Goal: Task Accomplishment & Management: Manage account settings

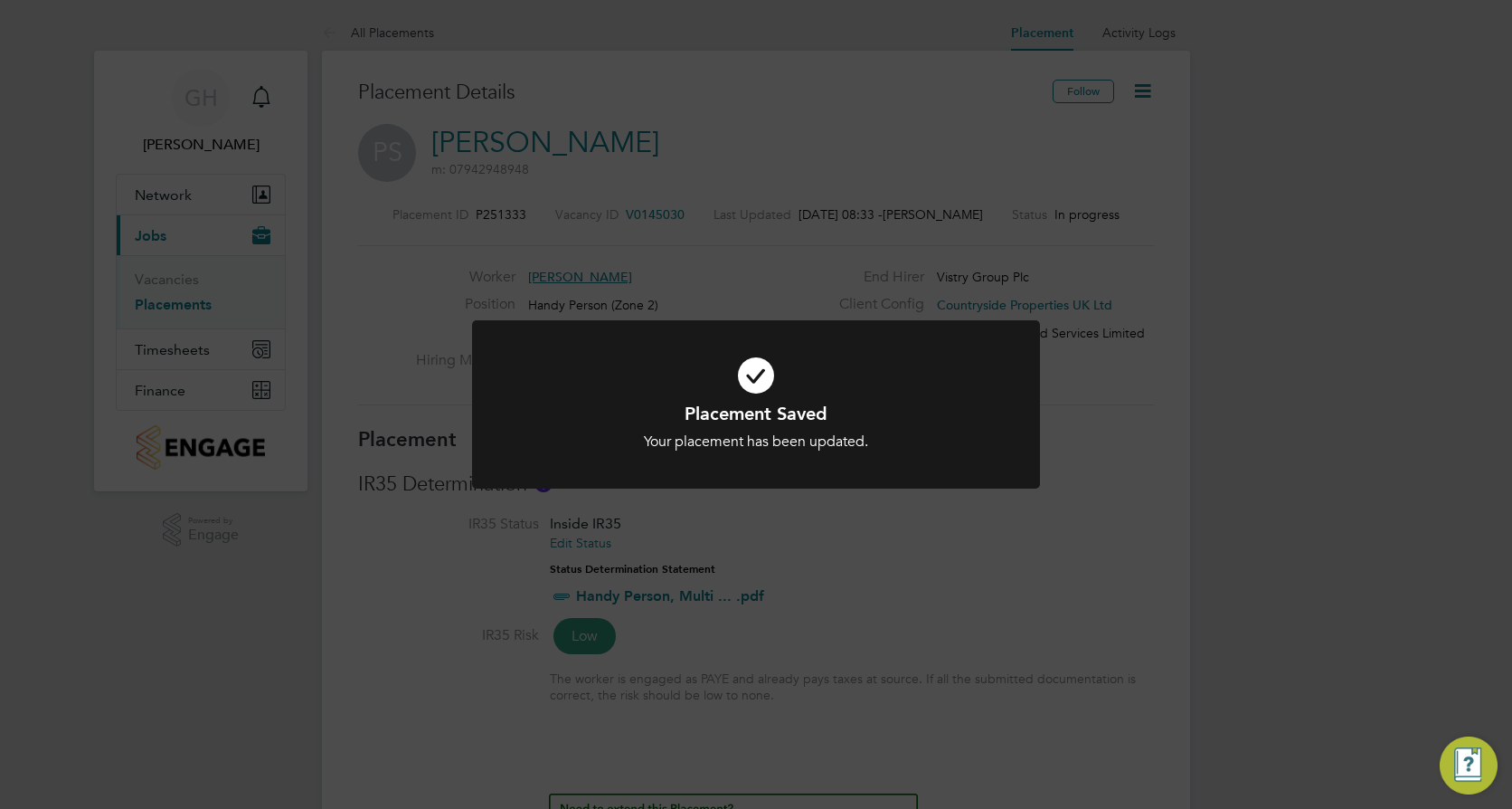
click at [1171, 235] on div "Placement Saved Your placement has been updated. Cancel Okay" at bounding box center [756, 404] width 1512 height 809
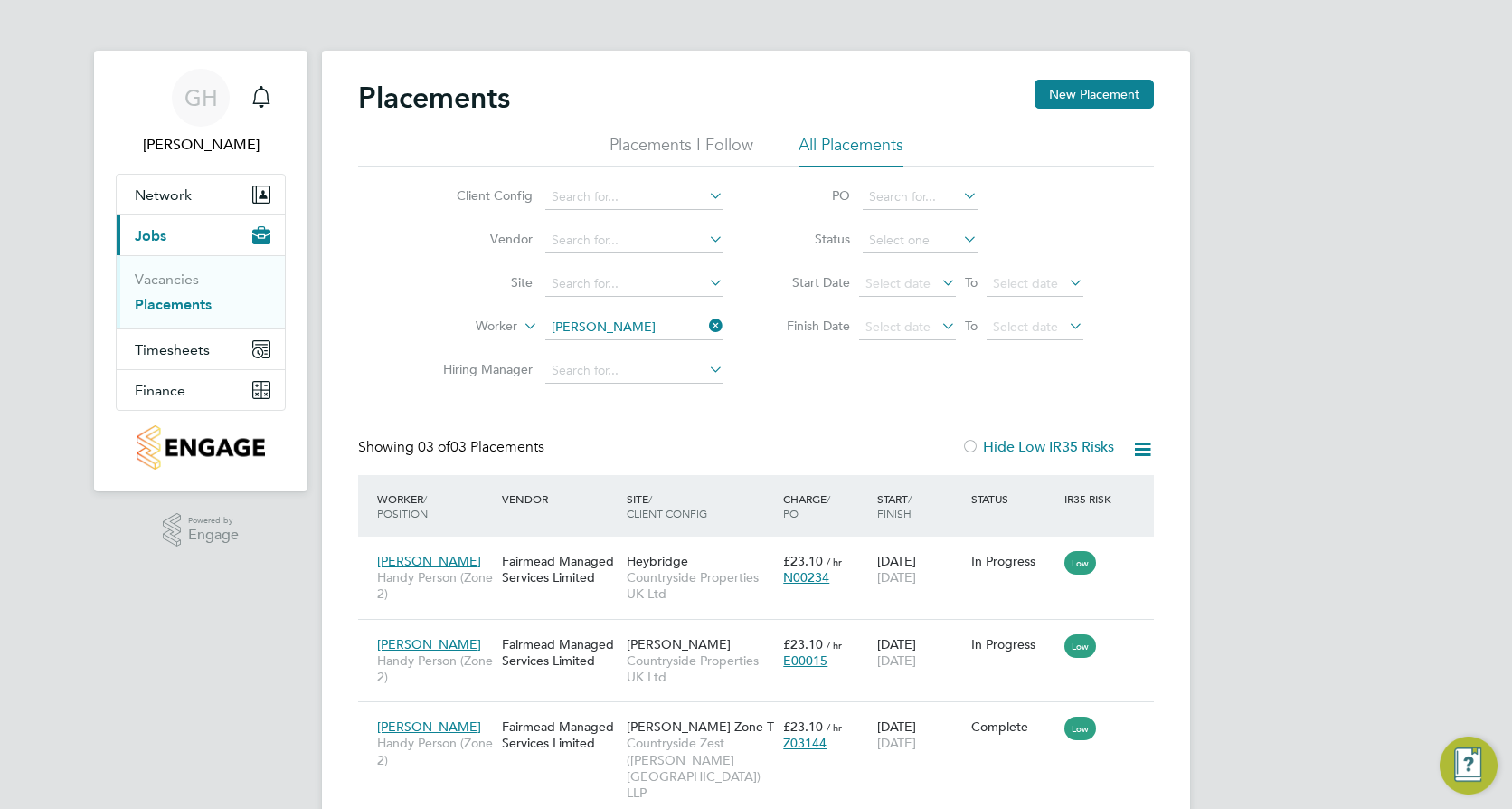
click at [705, 325] on icon at bounding box center [705, 325] width 0 height 25
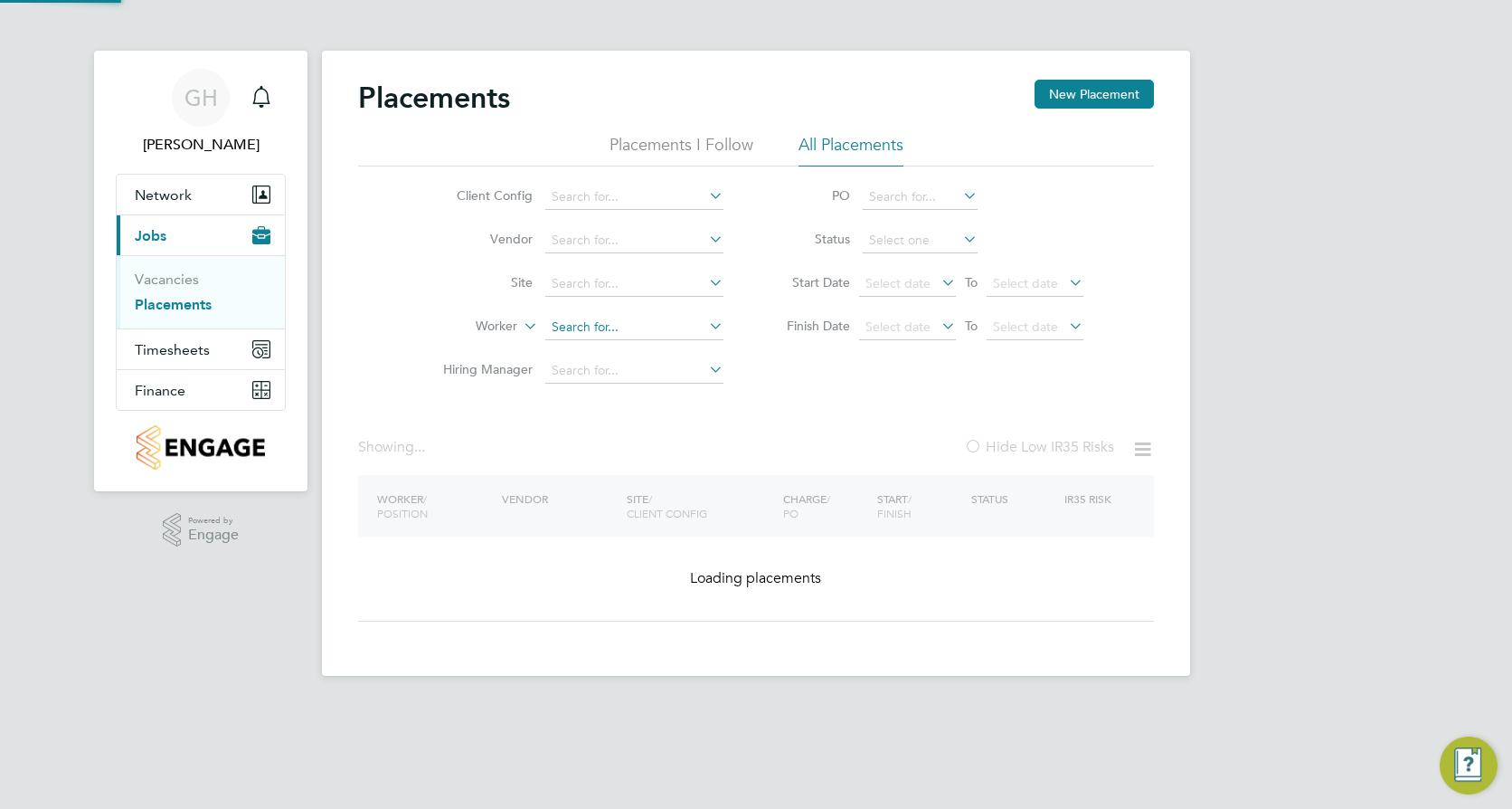
click at [663, 333] on input at bounding box center [634, 327] width 178 height 25
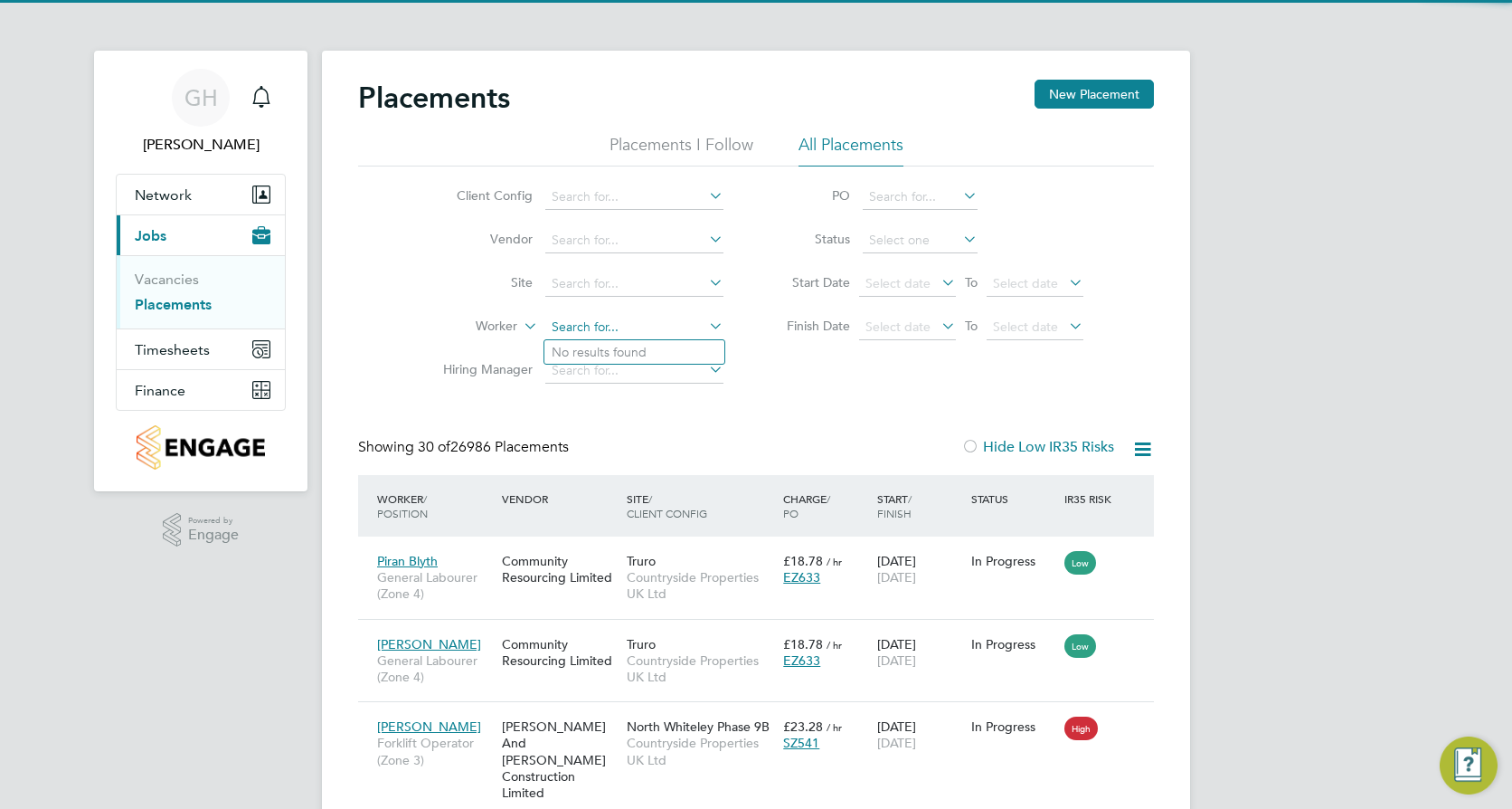
scroll to position [68, 157]
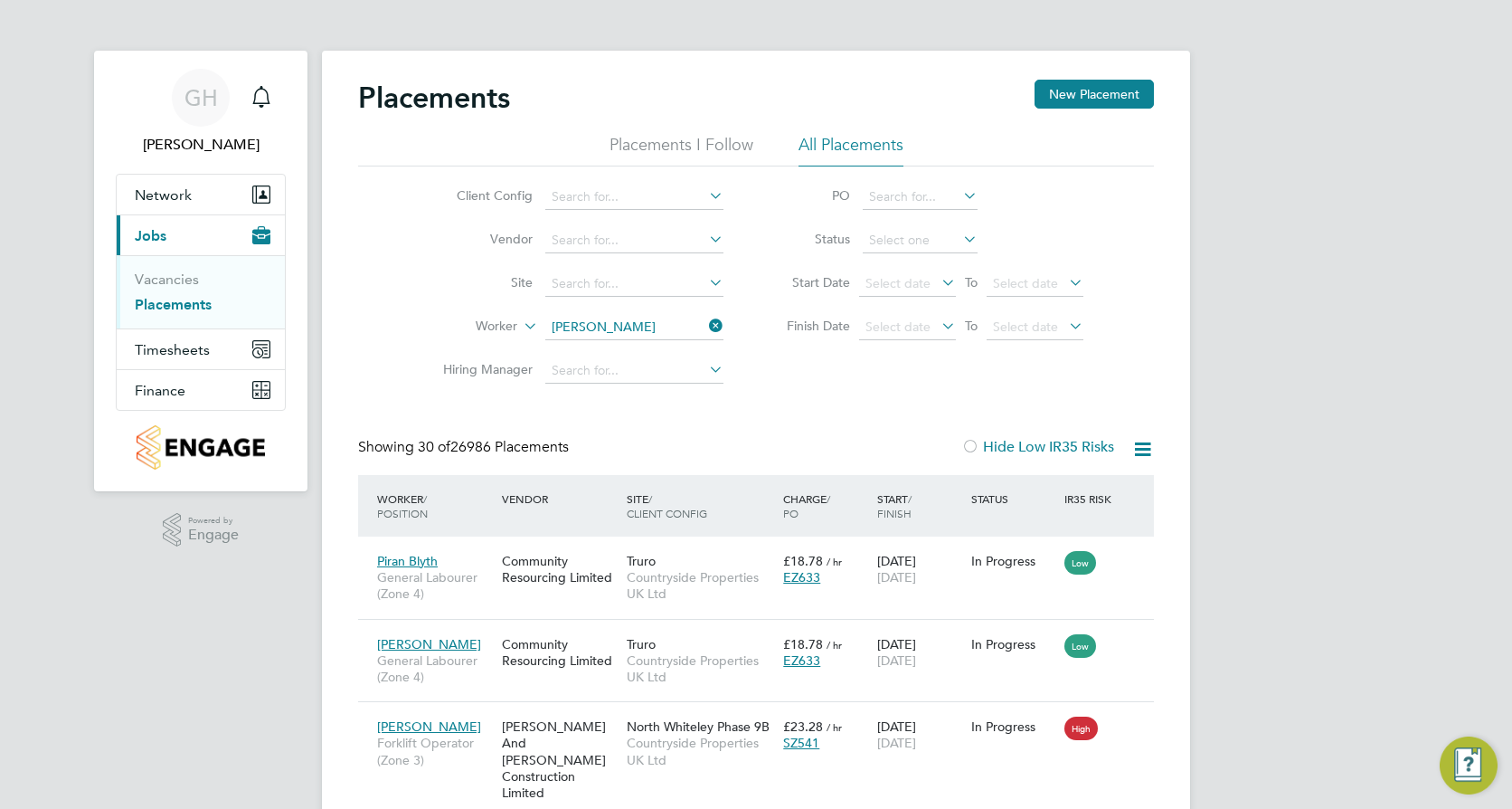
click at [643, 376] on li "Peter Le Clerc" at bounding box center [675, 377] width 260 height 25
type input "[PERSON_NAME]"
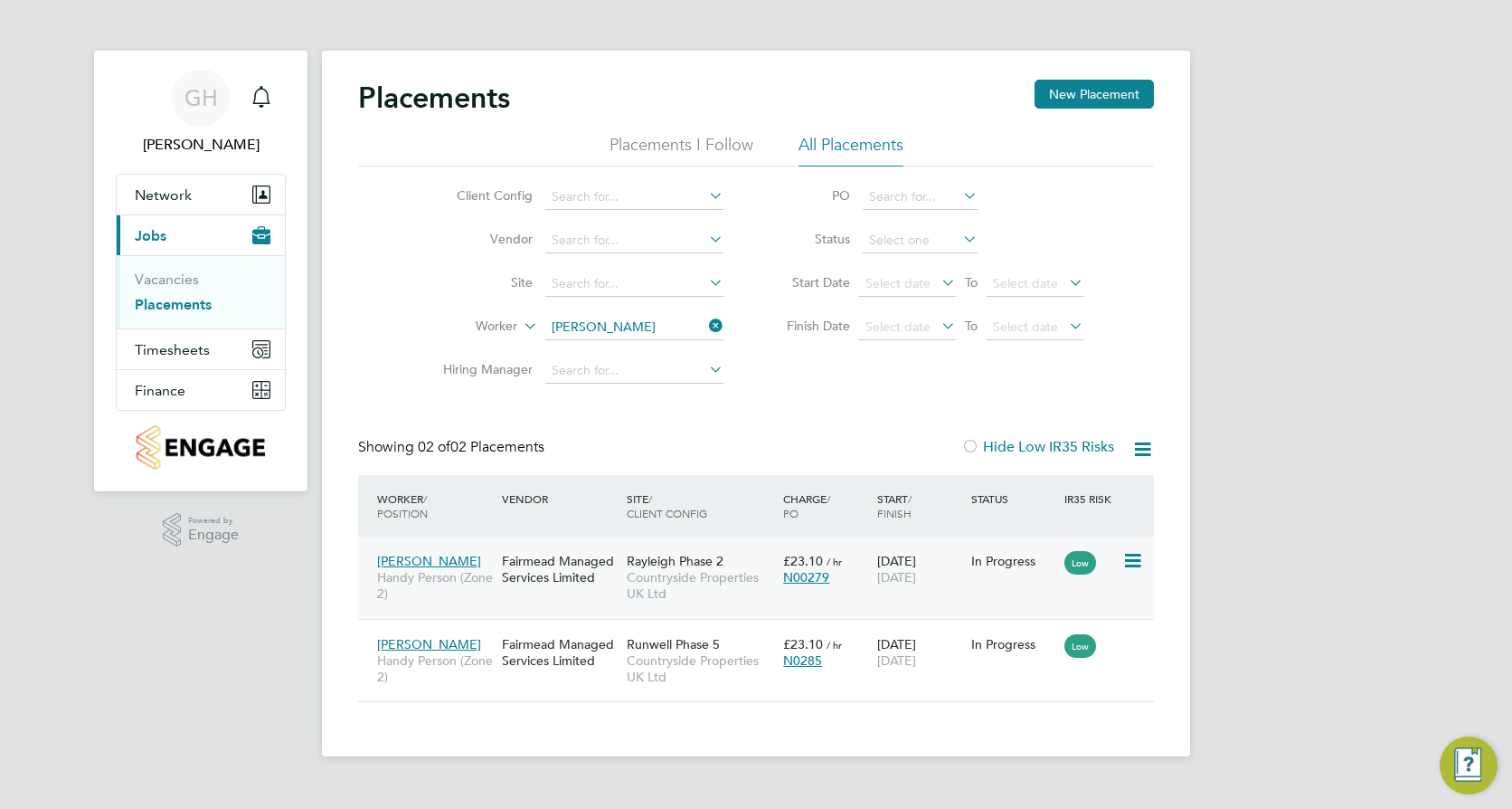
click at [701, 580] on span "Countryside Properties UK Ltd" at bounding box center [700, 585] width 147 height 33
click at [640, 661] on span "Countryside Properties UK Ltd" at bounding box center [700, 669] width 147 height 33
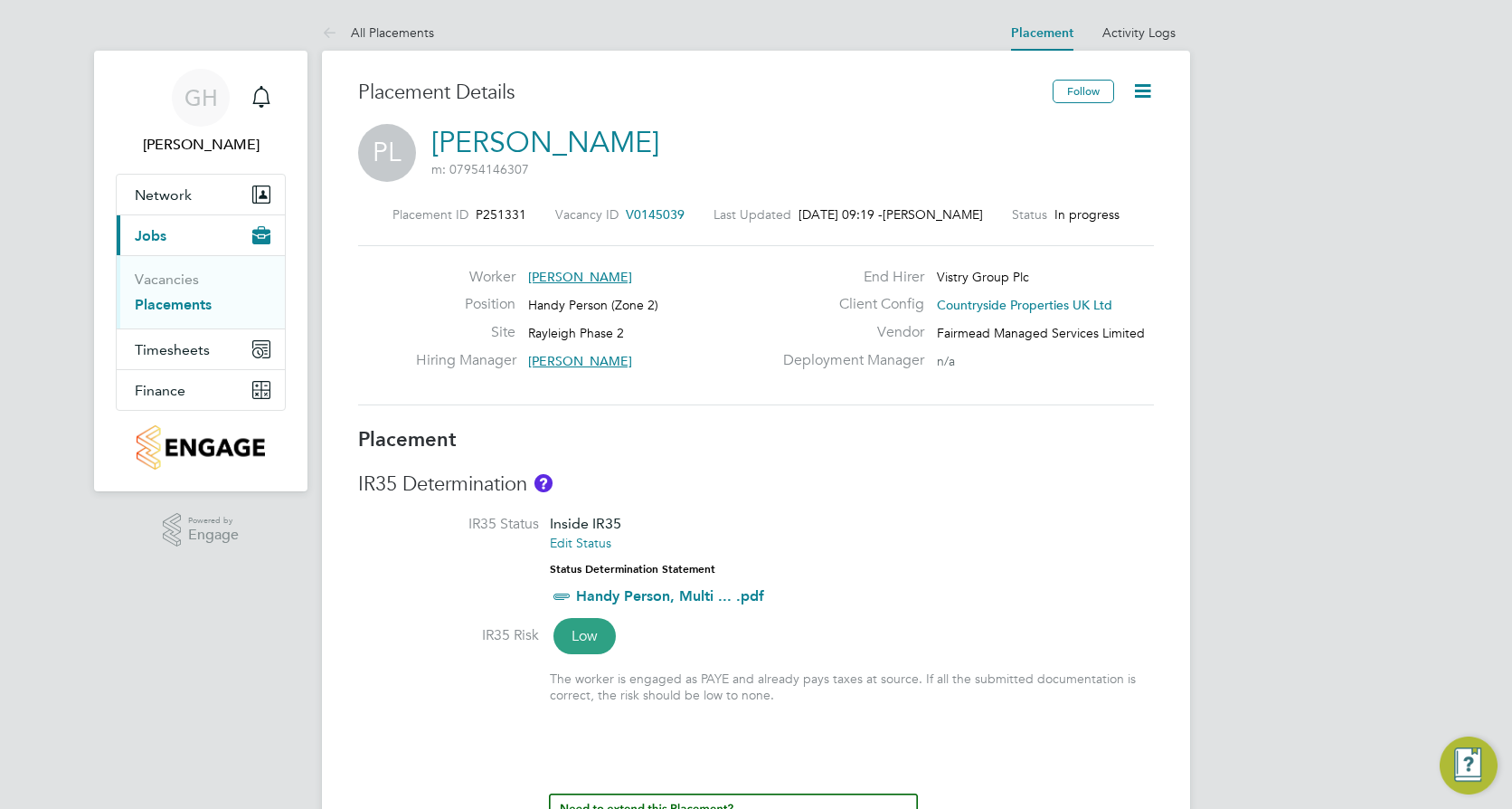
click at [1152, 92] on icon at bounding box center [1142, 91] width 23 height 23
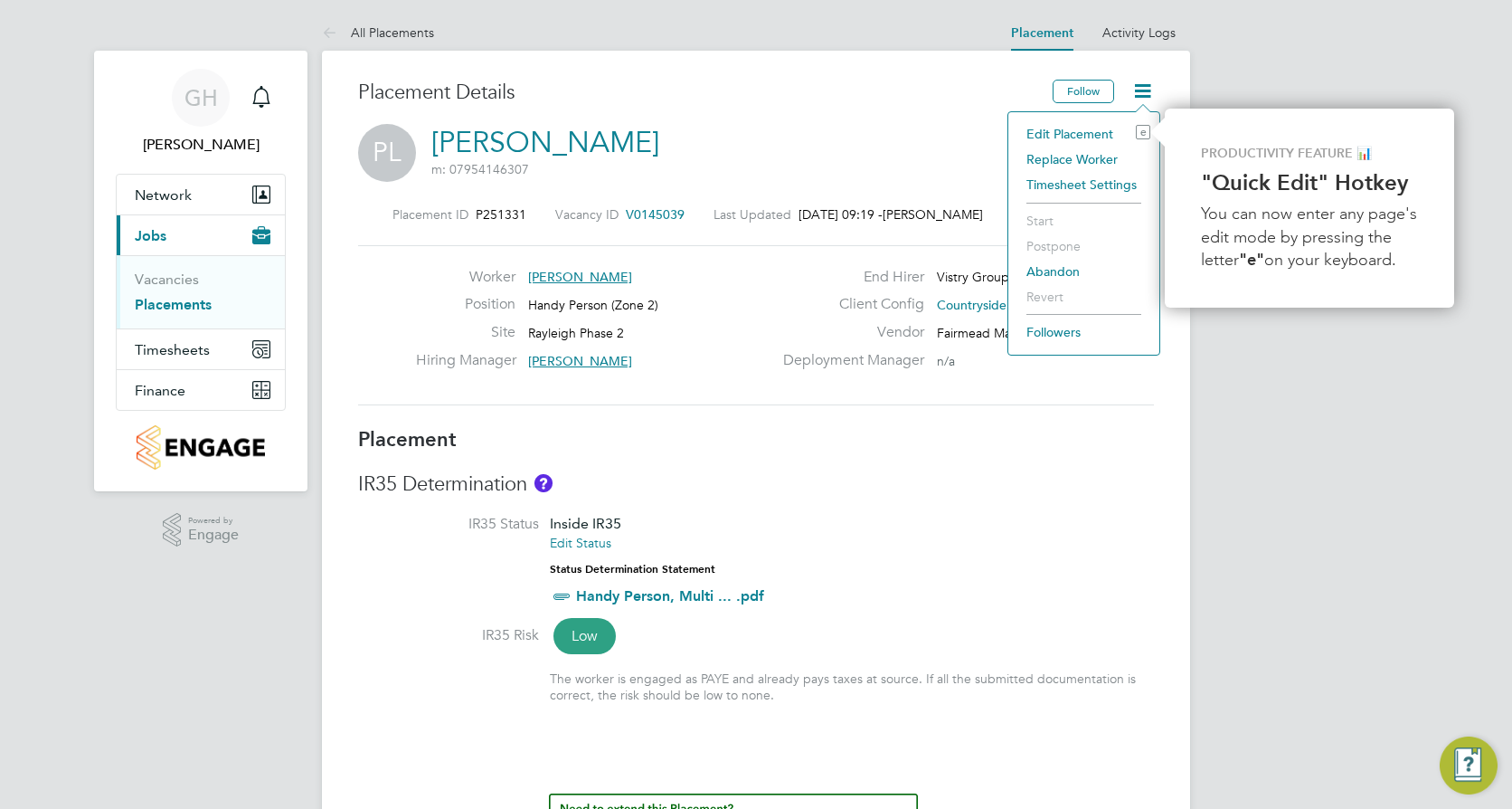
click at [1079, 136] on li "Edit Placement e" at bounding box center [1083, 134] width 133 height 25
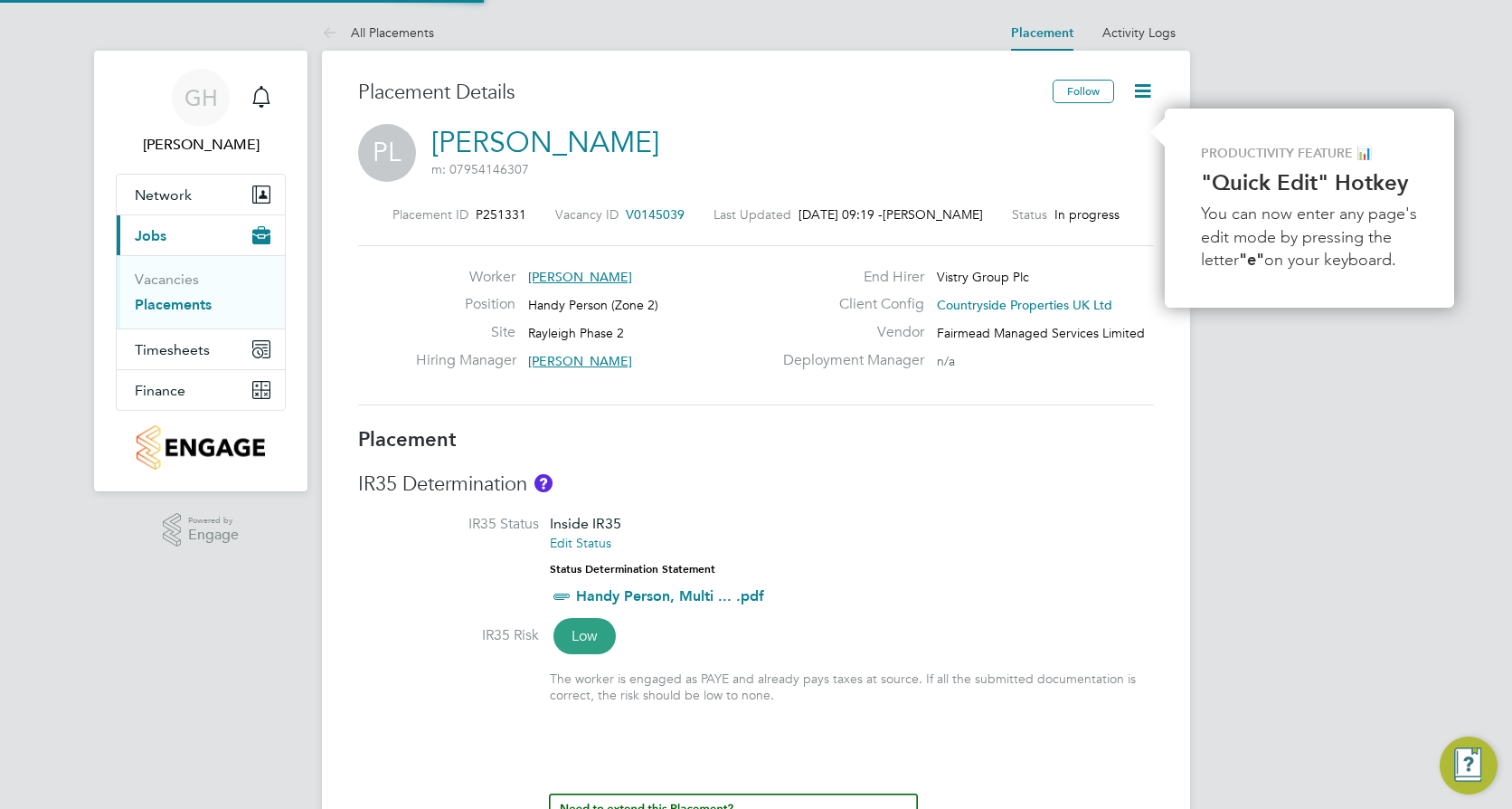
type input "Chris Francis"
type input "Daniel Martin"
type input "[DATE]"
type input "29 Aug 2025"
type input "08:00"
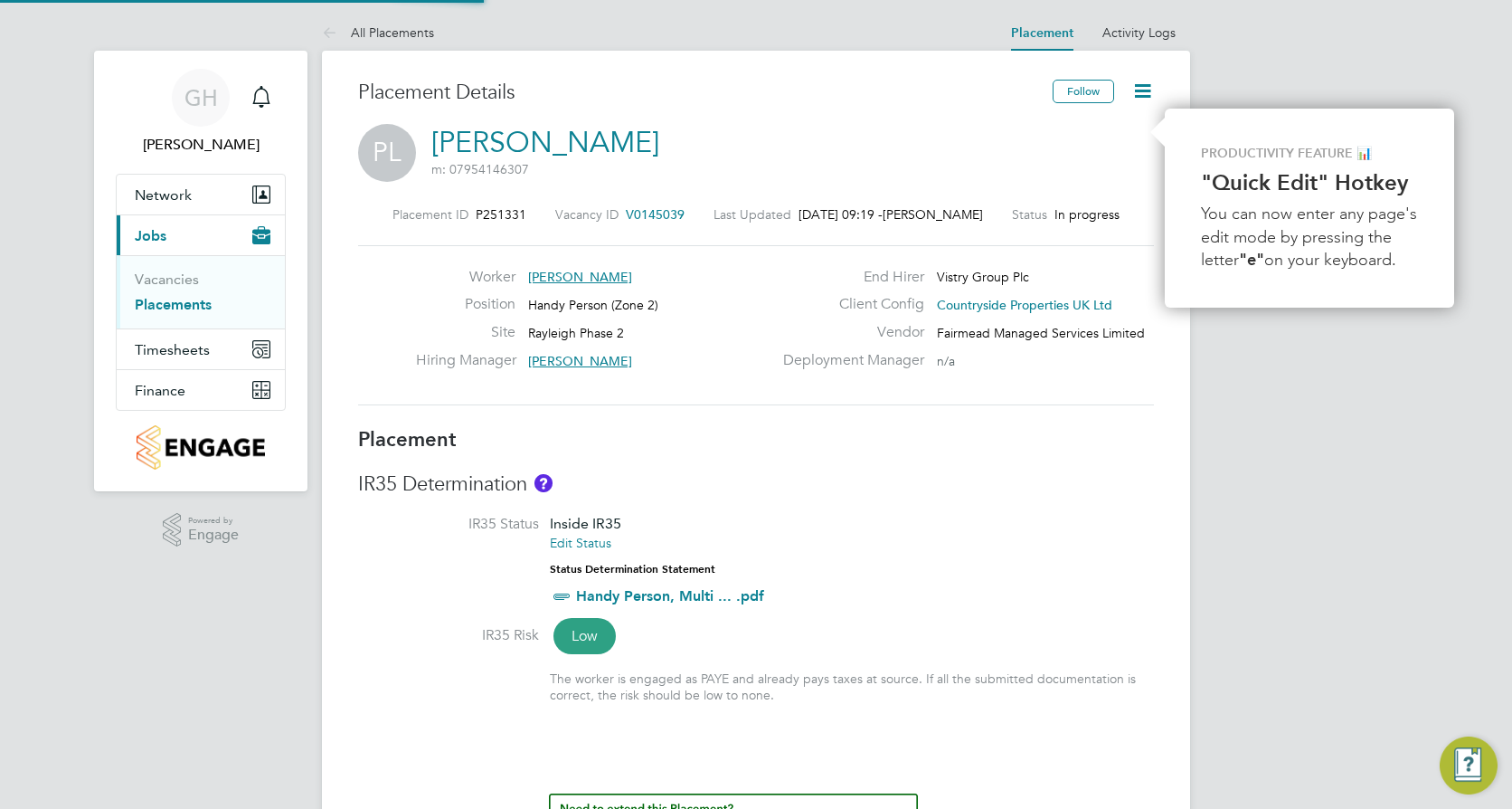
type input "18:00"
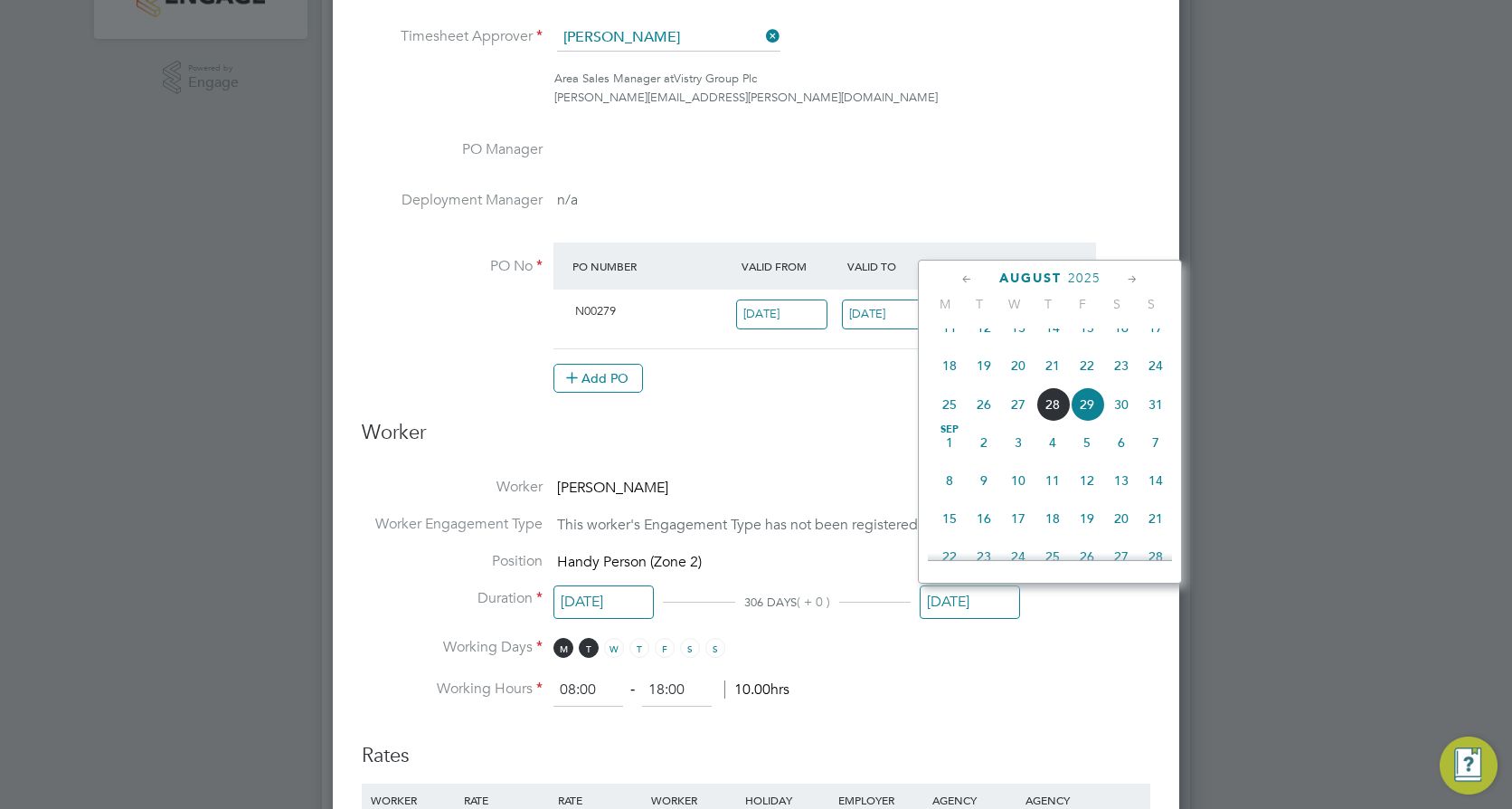
click at [963, 599] on input "29 Aug 2025" at bounding box center [970, 602] width 100 height 33
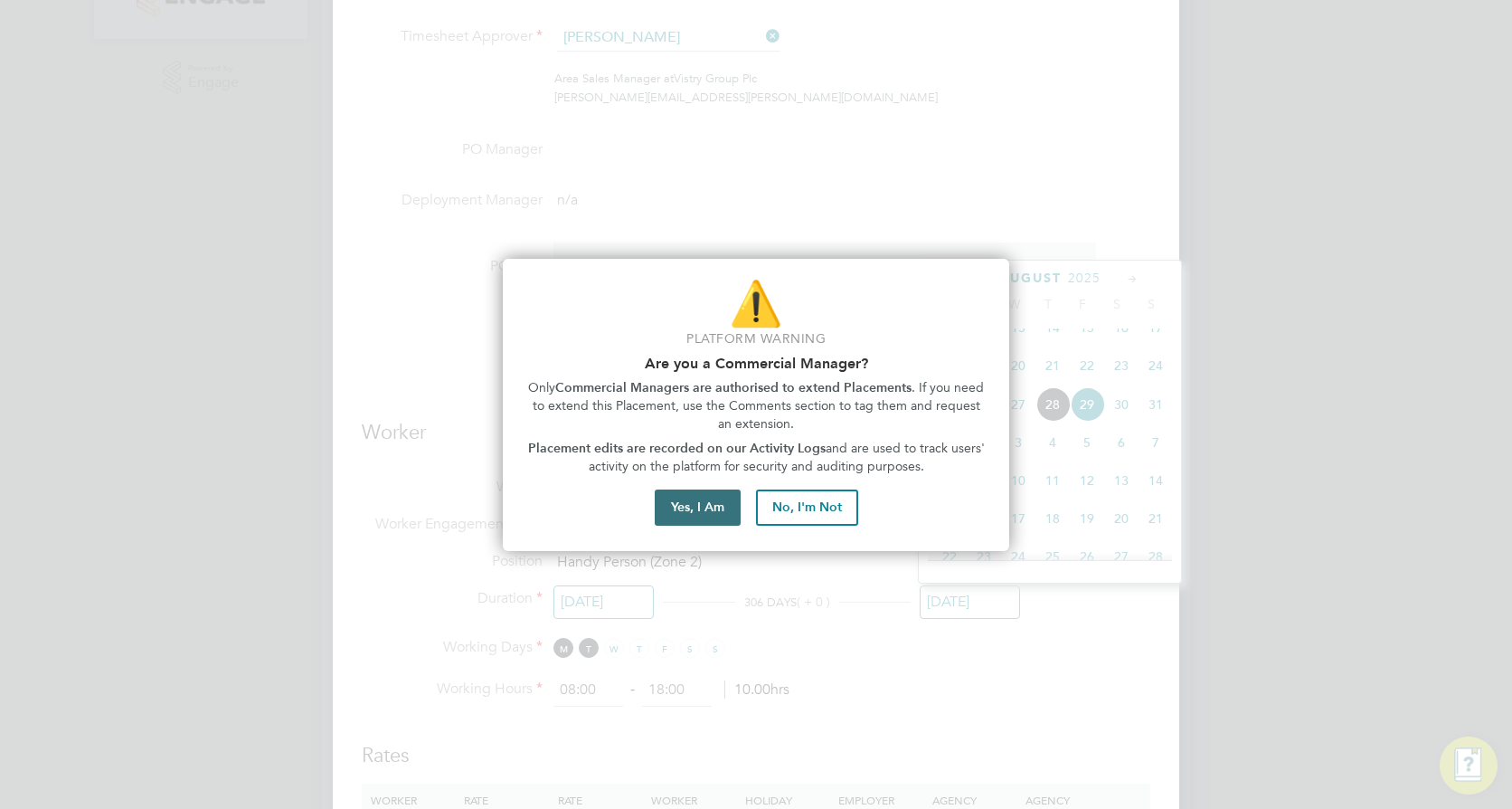
click at [721, 516] on button "Yes, I Am" at bounding box center [698, 507] width 86 height 36
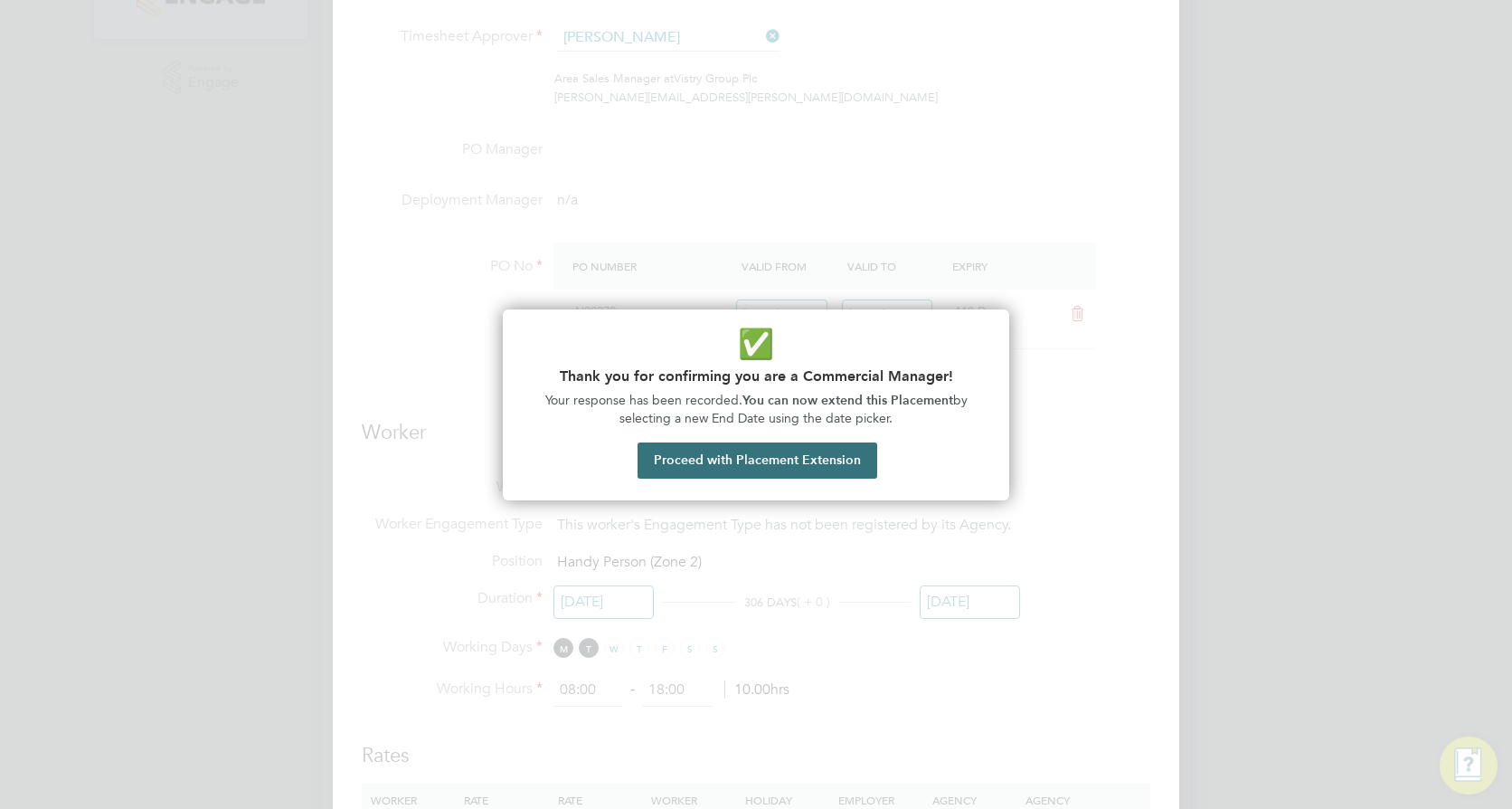
click at [753, 471] on button "Proceed with Placement Extension" at bounding box center [757, 460] width 239 height 36
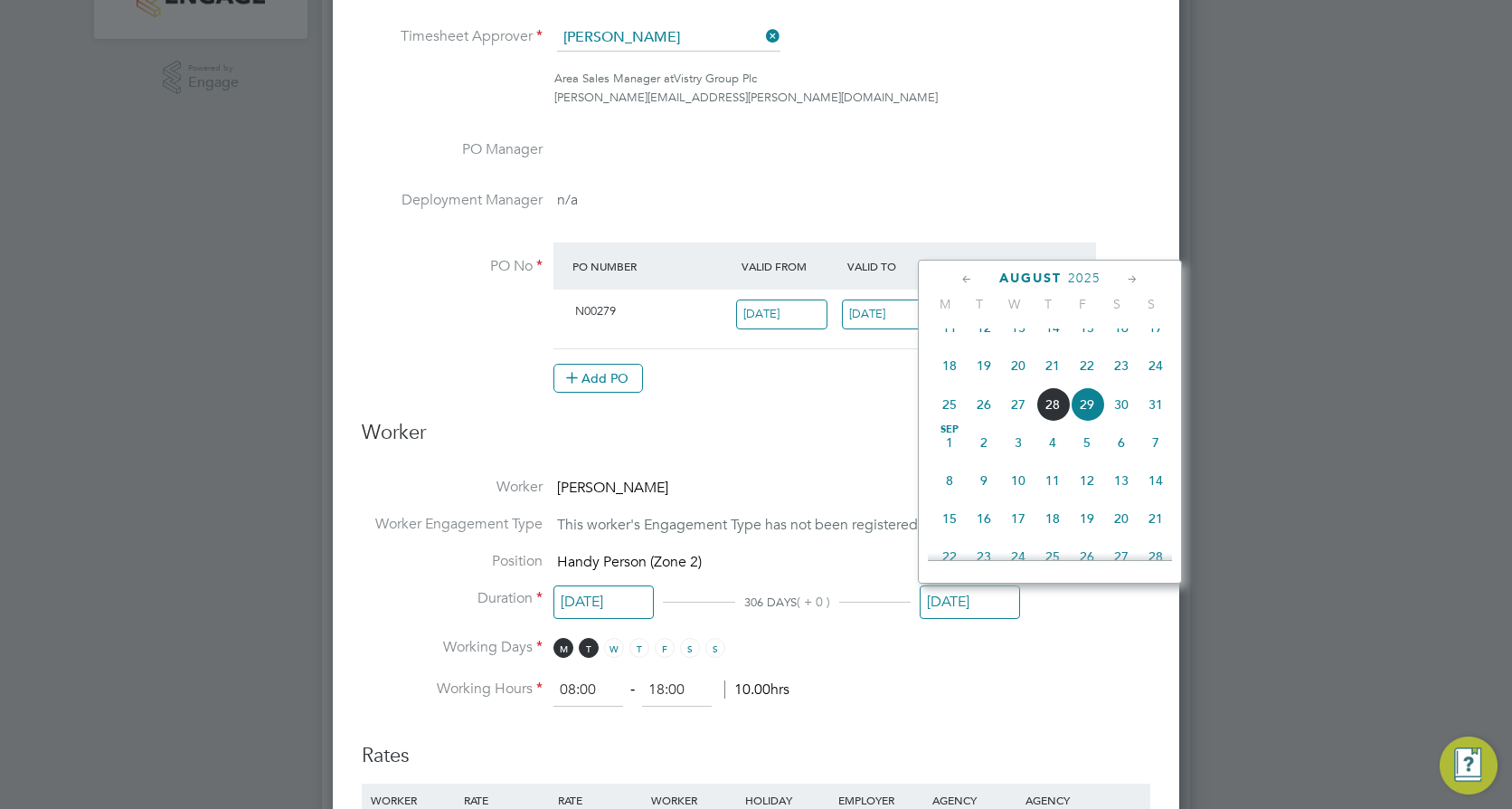
click at [1138, 285] on icon at bounding box center [1133, 279] width 17 height 20
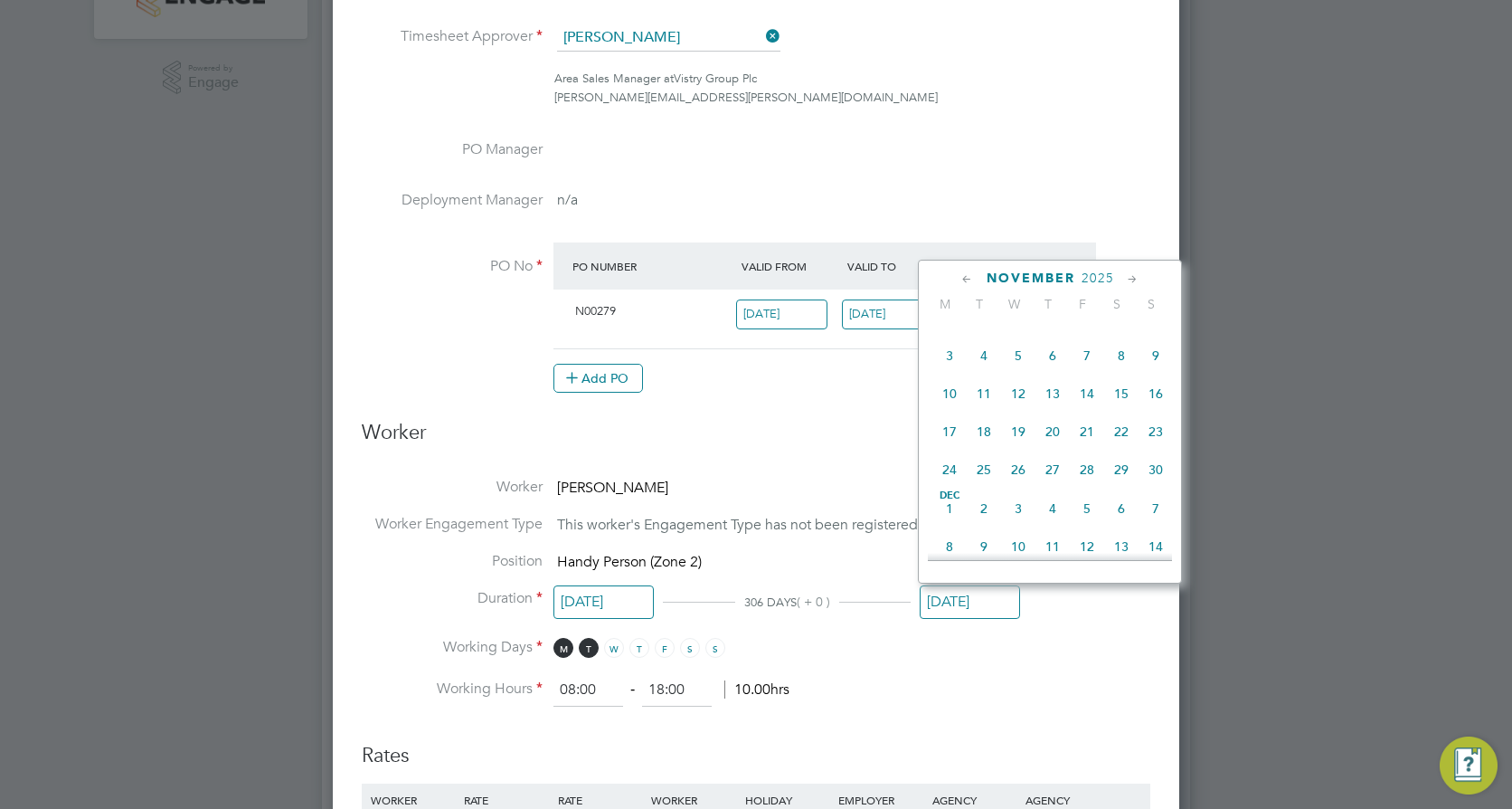
click at [1138, 285] on icon at bounding box center [1133, 279] width 17 height 20
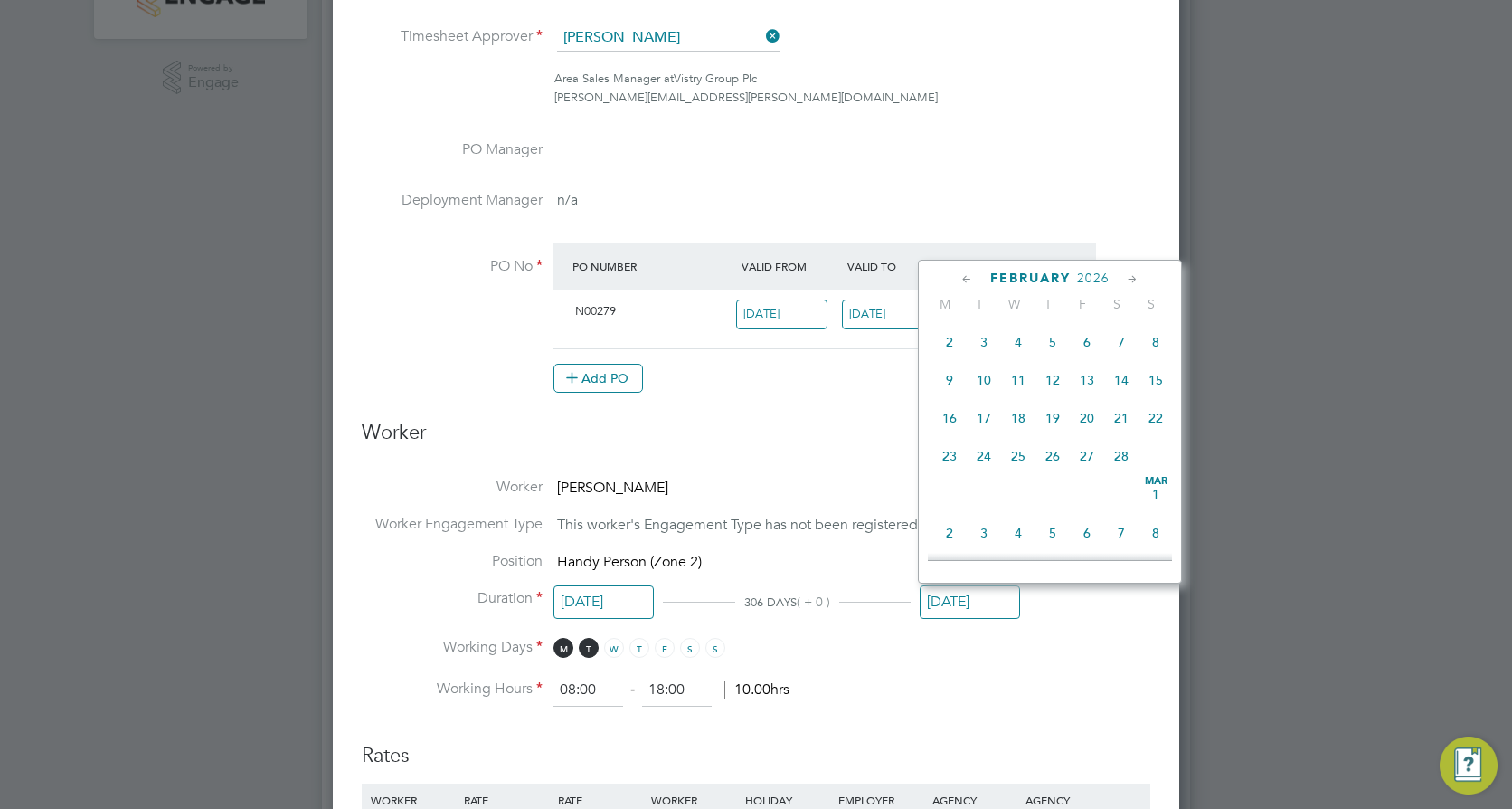
click at [1088, 473] on span "27" at bounding box center [1087, 455] width 34 height 34
type input "[DATE]"
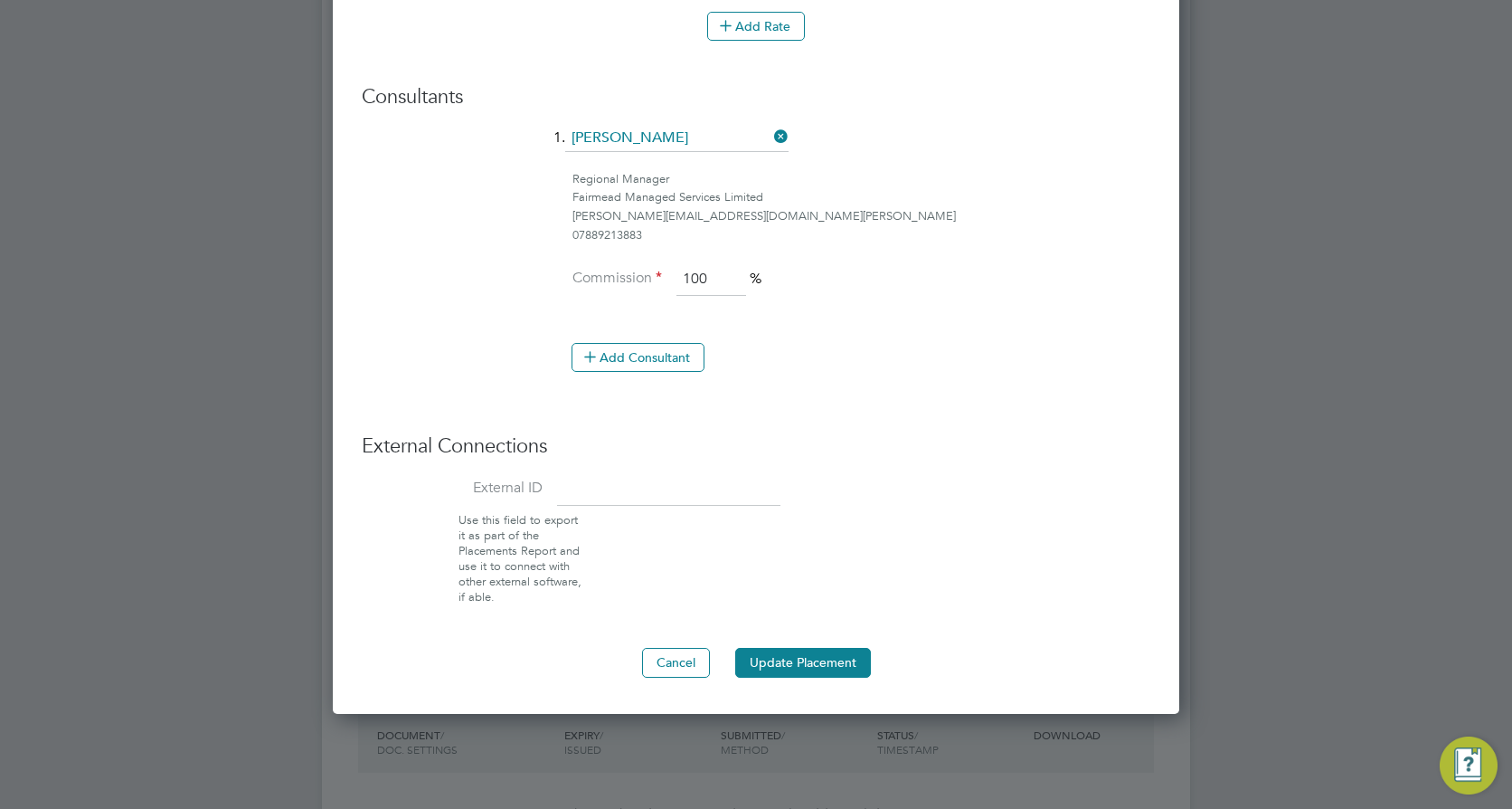
click at [826, 676] on button "Update Placement" at bounding box center [803, 662] width 136 height 29
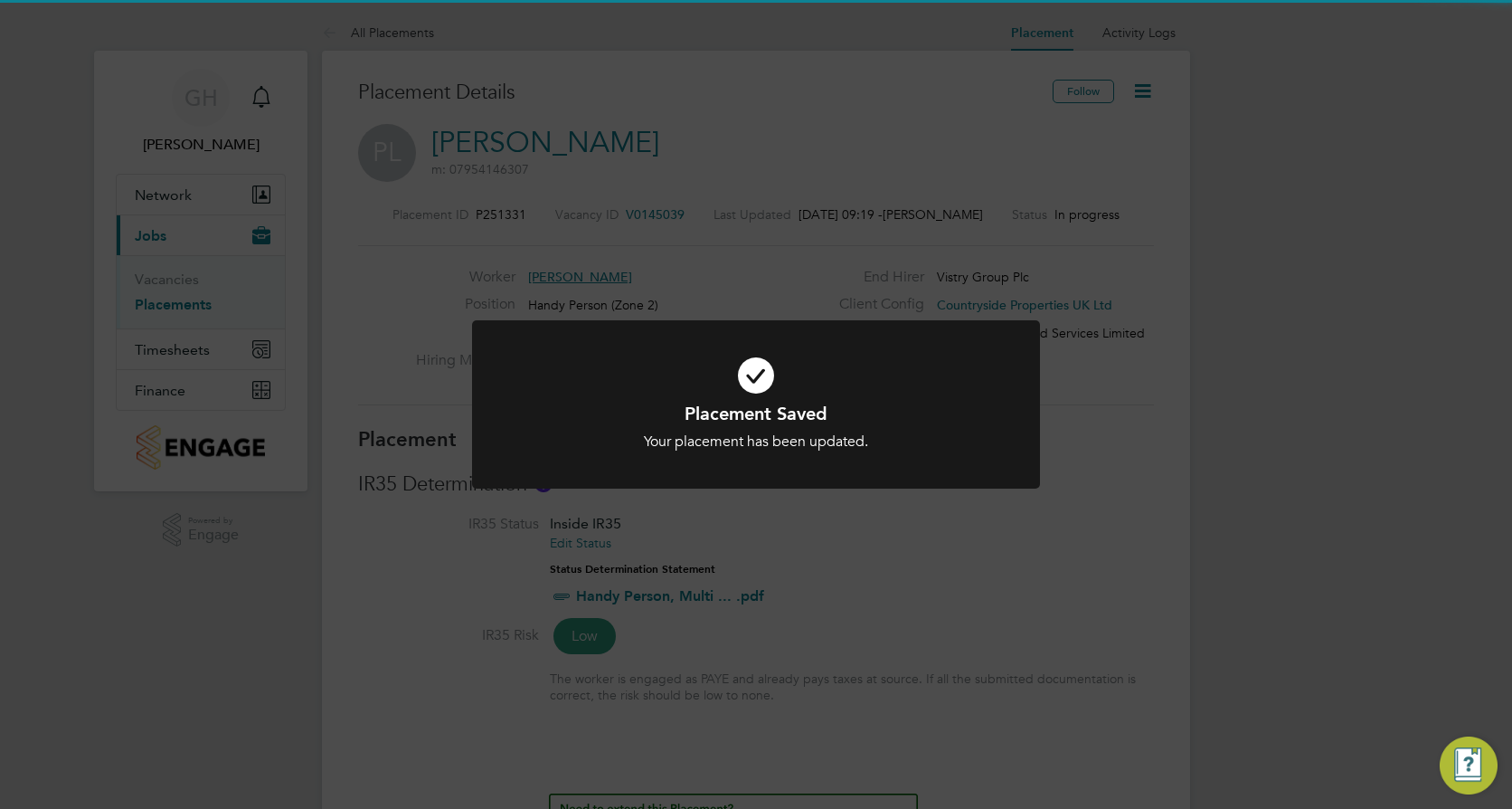
click at [1086, 581] on div "Placement Saved Your placement has been updated. Cancel Okay" at bounding box center [756, 404] width 1512 height 809
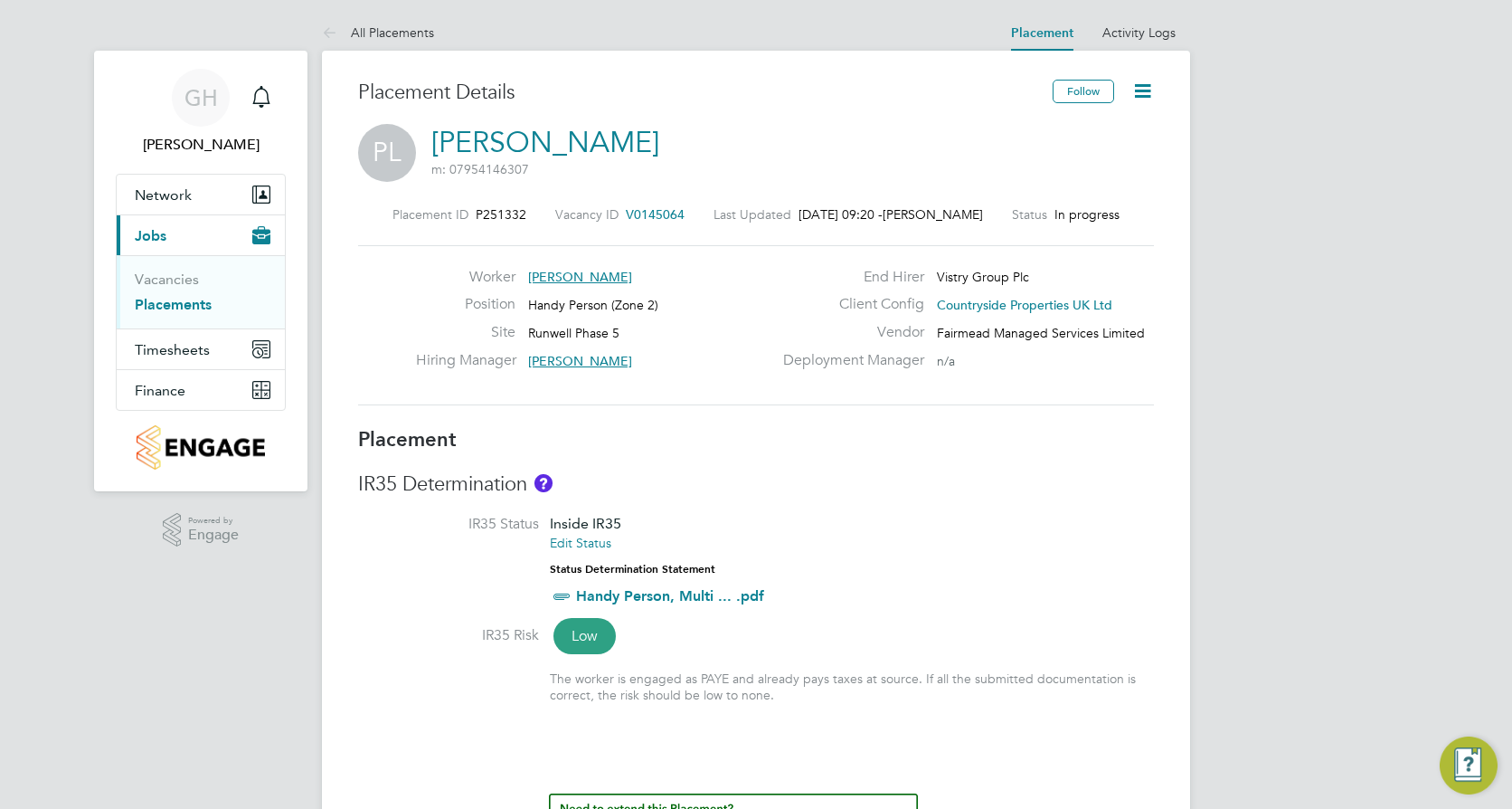
click at [1144, 81] on icon at bounding box center [1142, 91] width 23 height 23
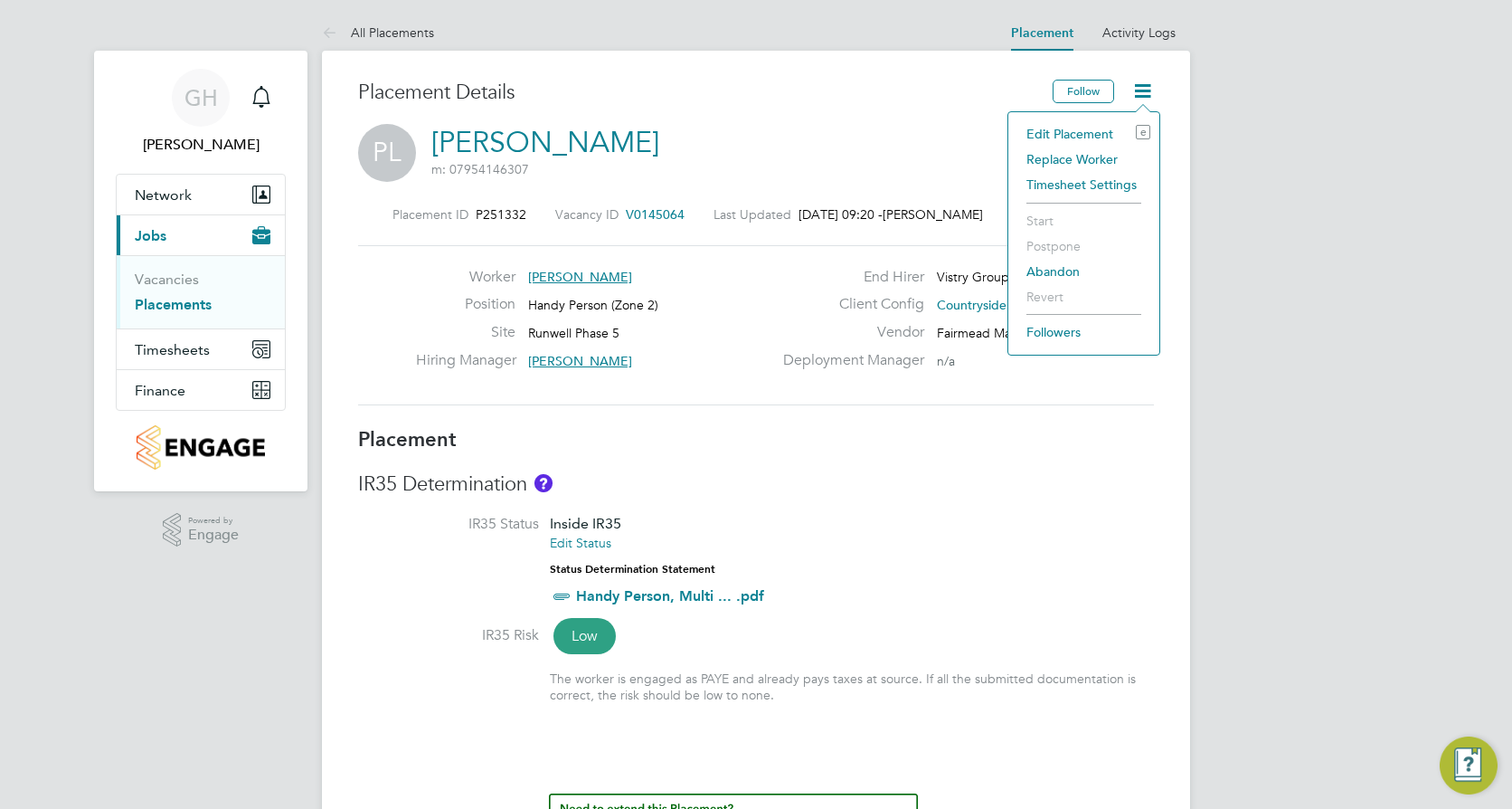
click at [1086, 128] on li "Edit Placement e" at bounding box center [1083, 134] width 133 height 25
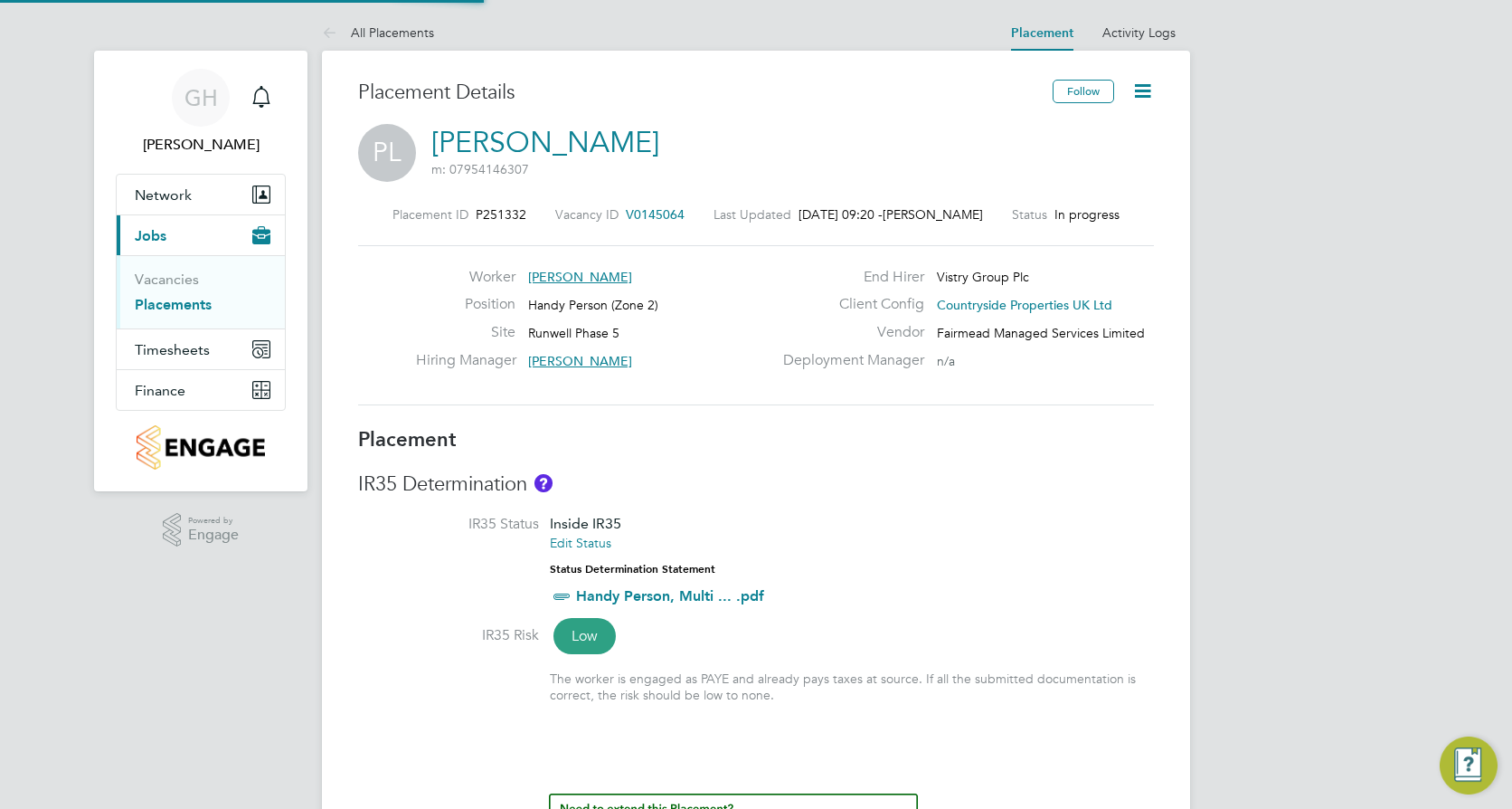
type input "Gareth Quinn"
type input "[PERSON_NAME]"
type input "[DATE]"
type input "08:00"
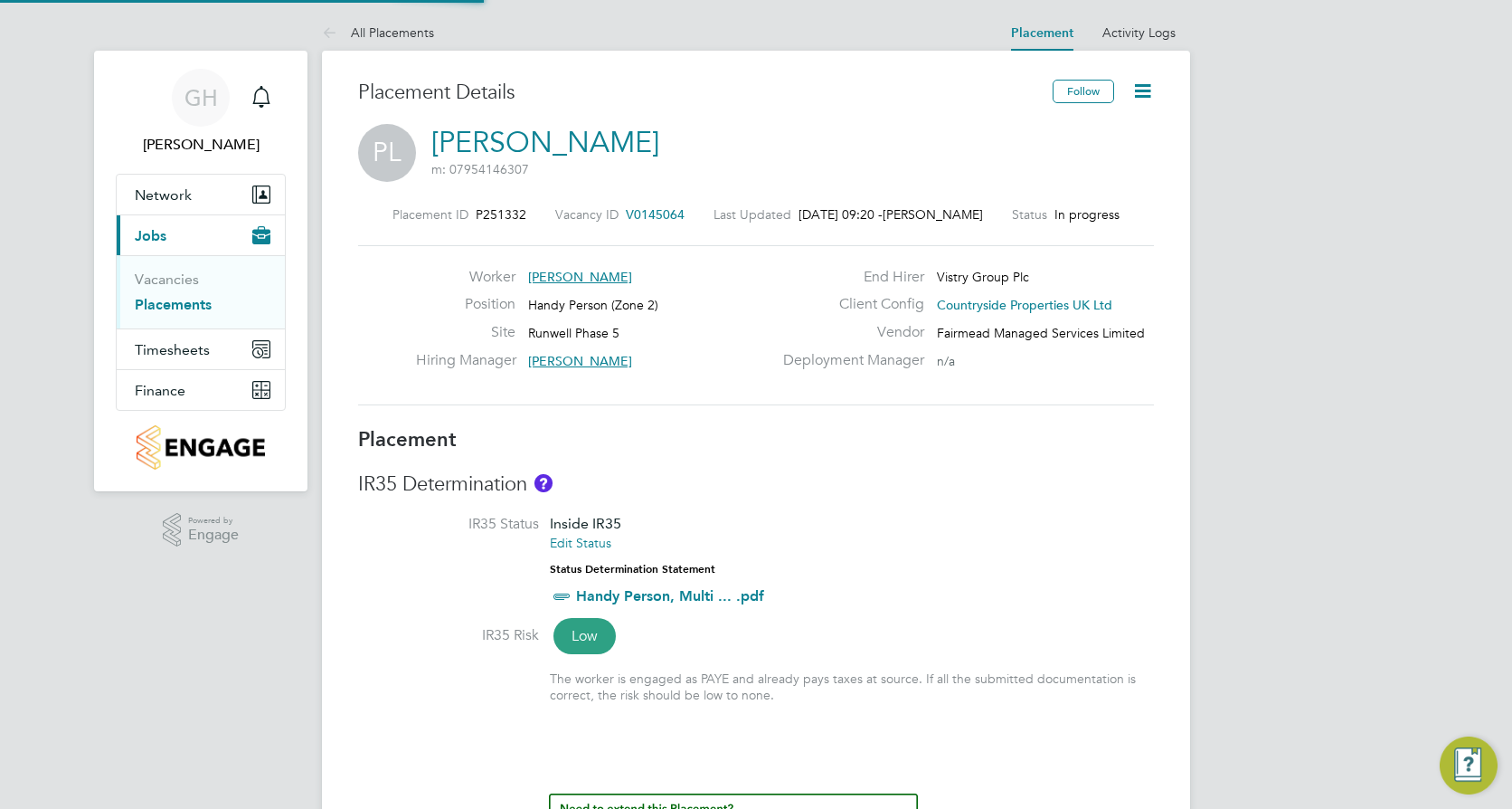
type input "17:00"
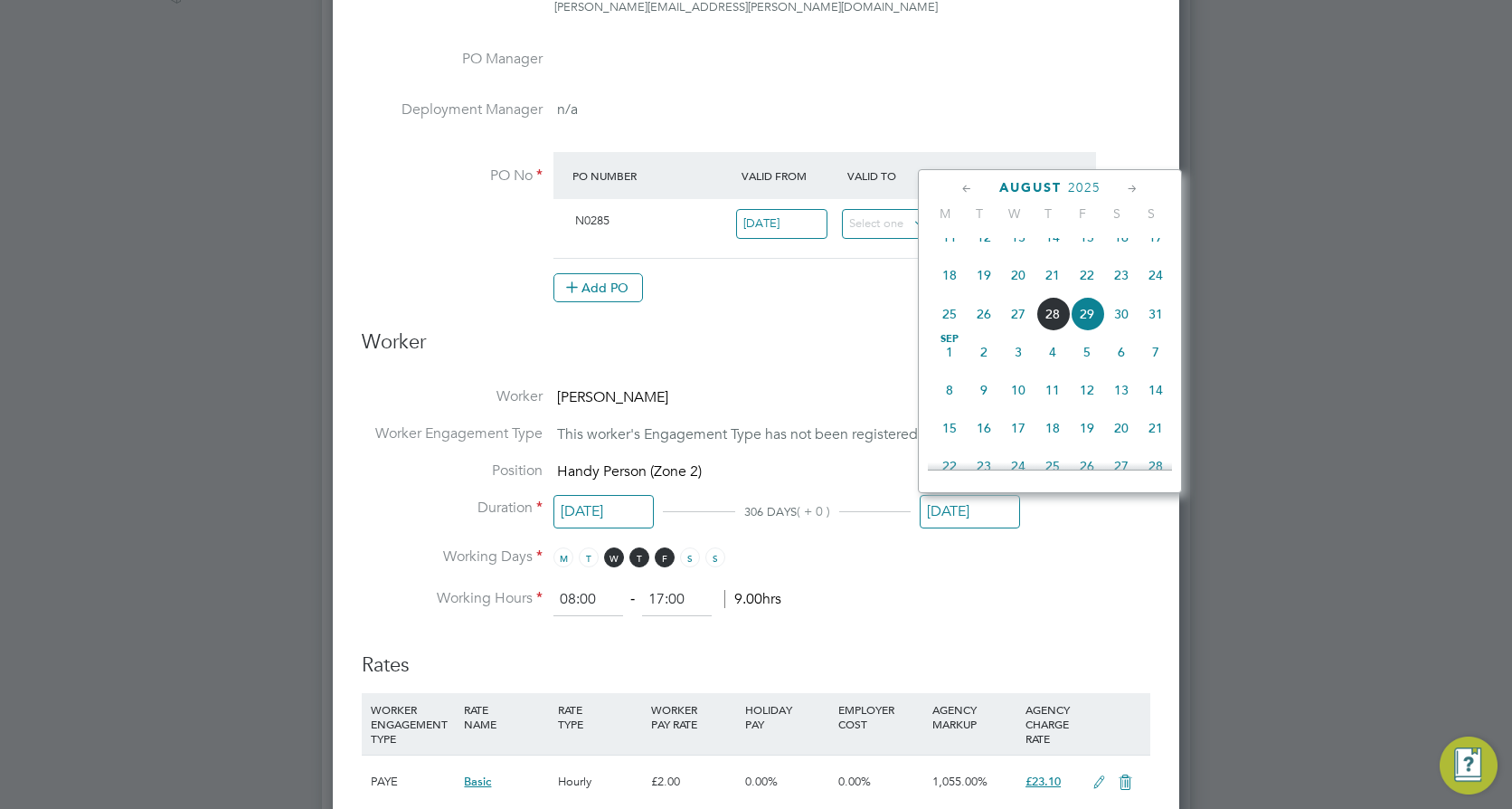
click at [951, 500] on input "[DATE]" at bounding box center [970, 511] width 100 height 33
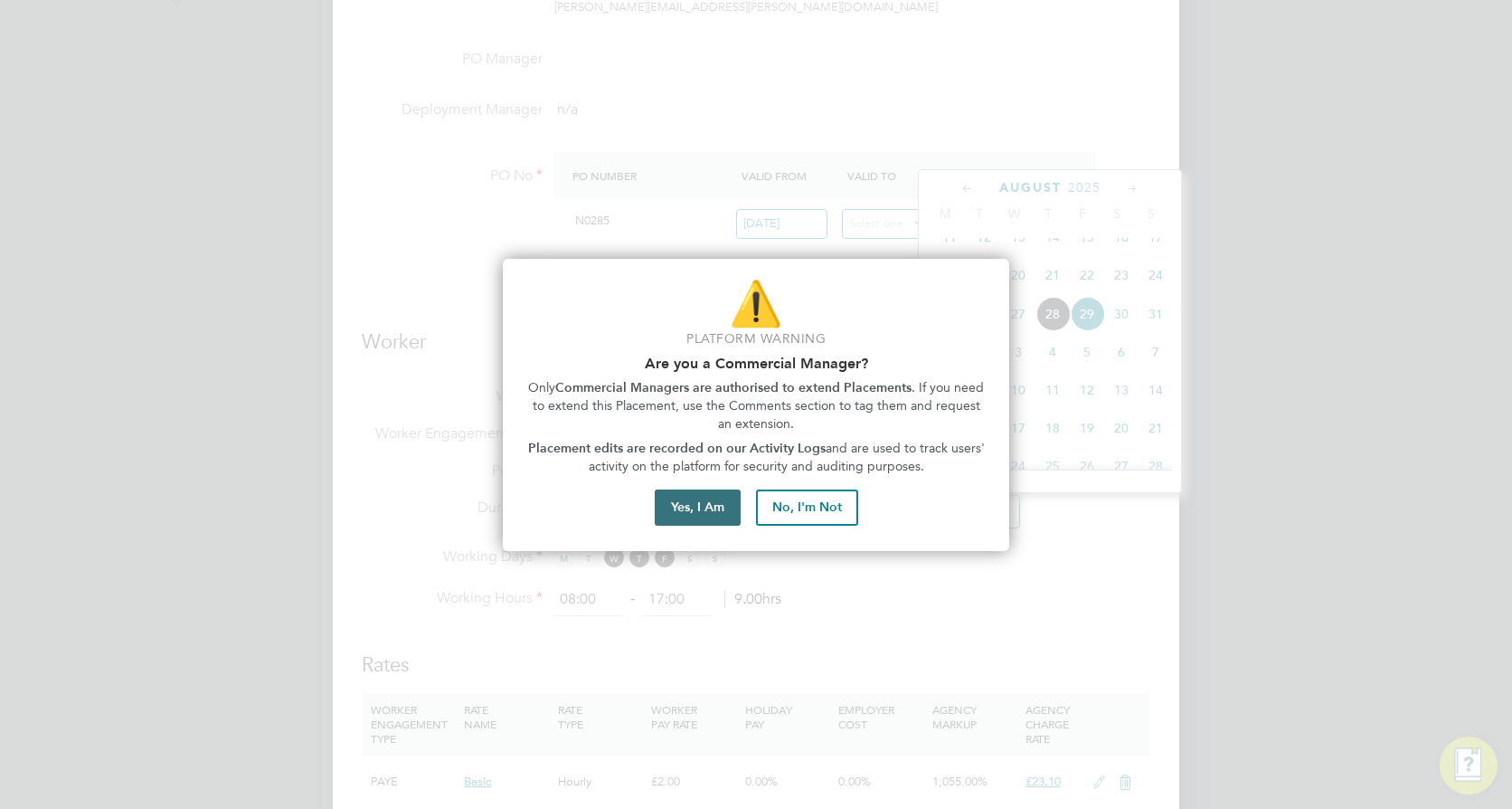
click at [702, 520] on button "Yes, I Am" at bounding box center [698, 507] width 86 height 36
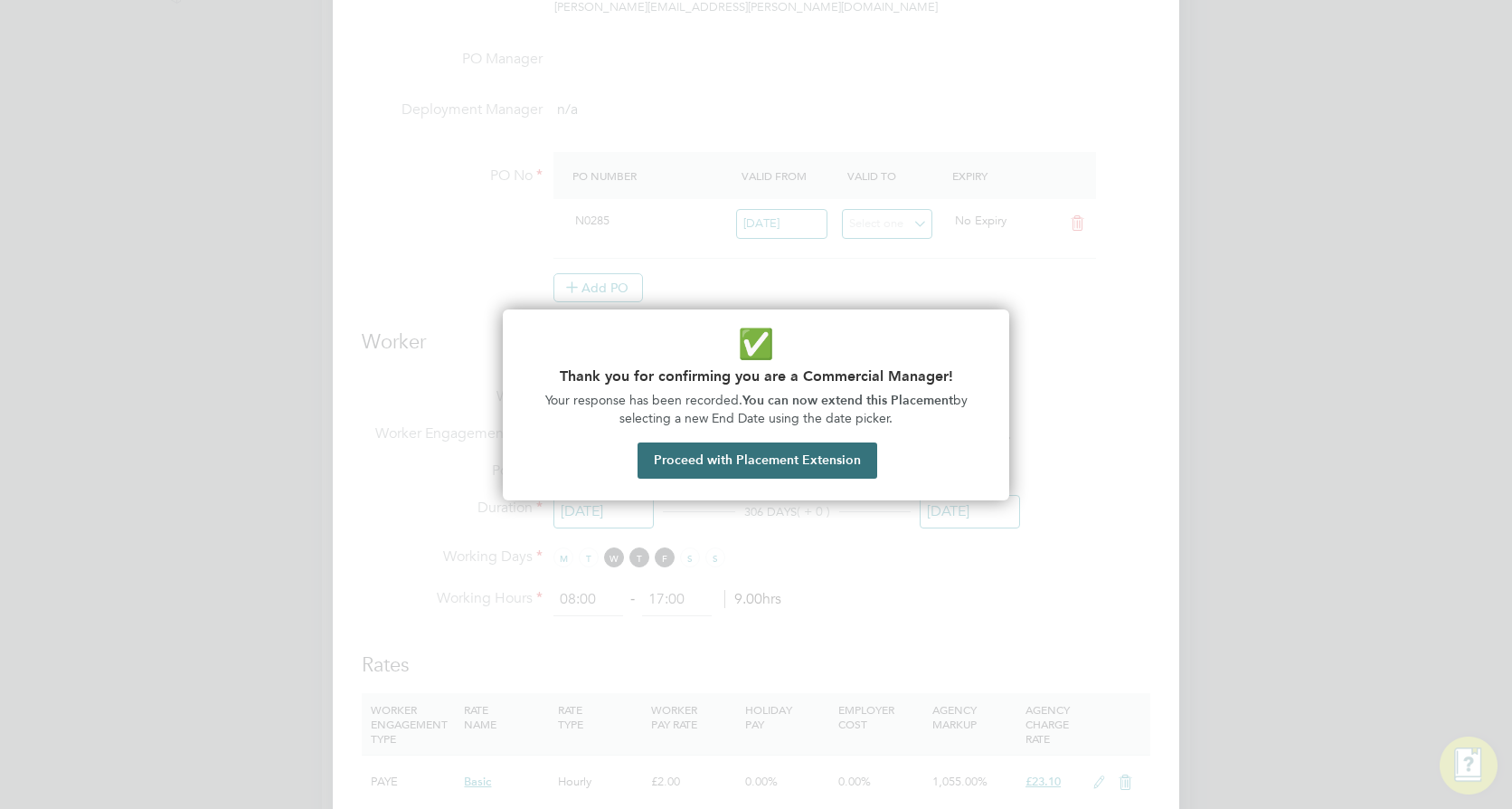
click at [737, 462] on button "Proceed with Placement Extension" at bounding box center [757, 460] width 239 height 36
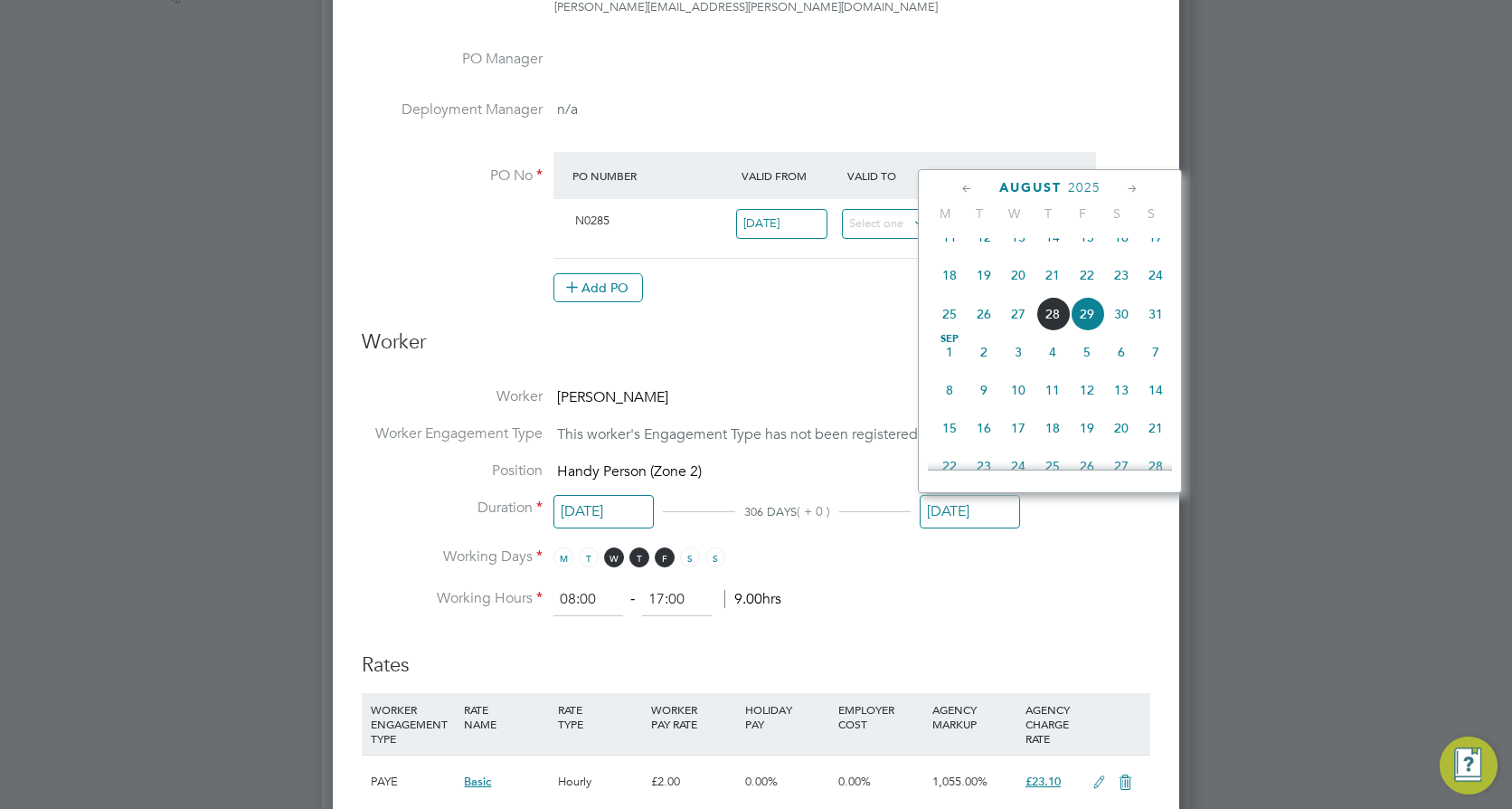
click at [1135, 185] on icon at bounding box center [1133, 189] width 17 height 20
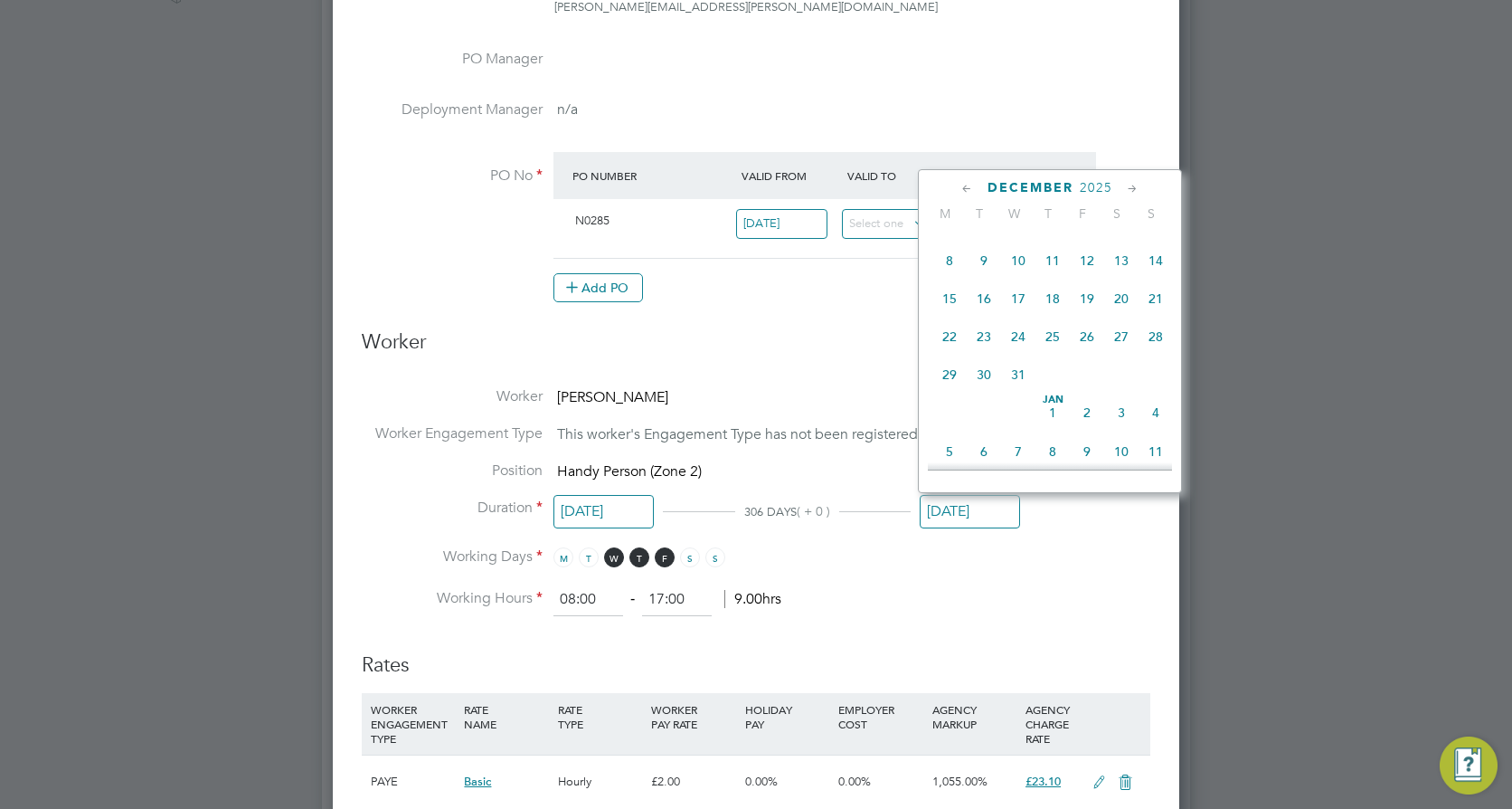
click at [1135, 185] on icon at bounding box center [1133, 189] width 17 height 20
click at [1084, 383] on span "27" at bounding box center [1087, 365] width 34 height 34
type input "[DATE]"
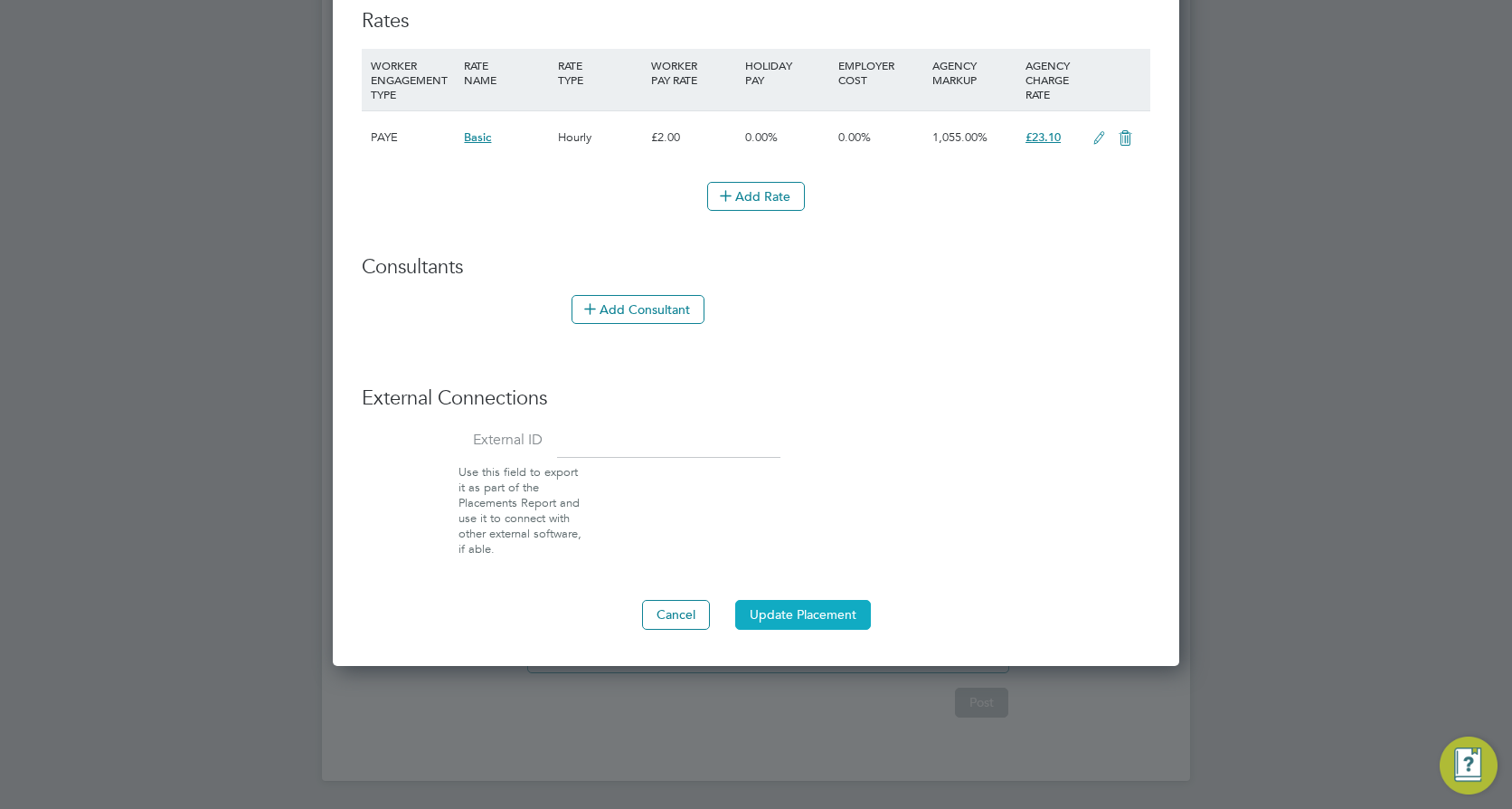
click at [775, 611] on button "Update Placement" at bounding box center [803, 614] width 136 height 29
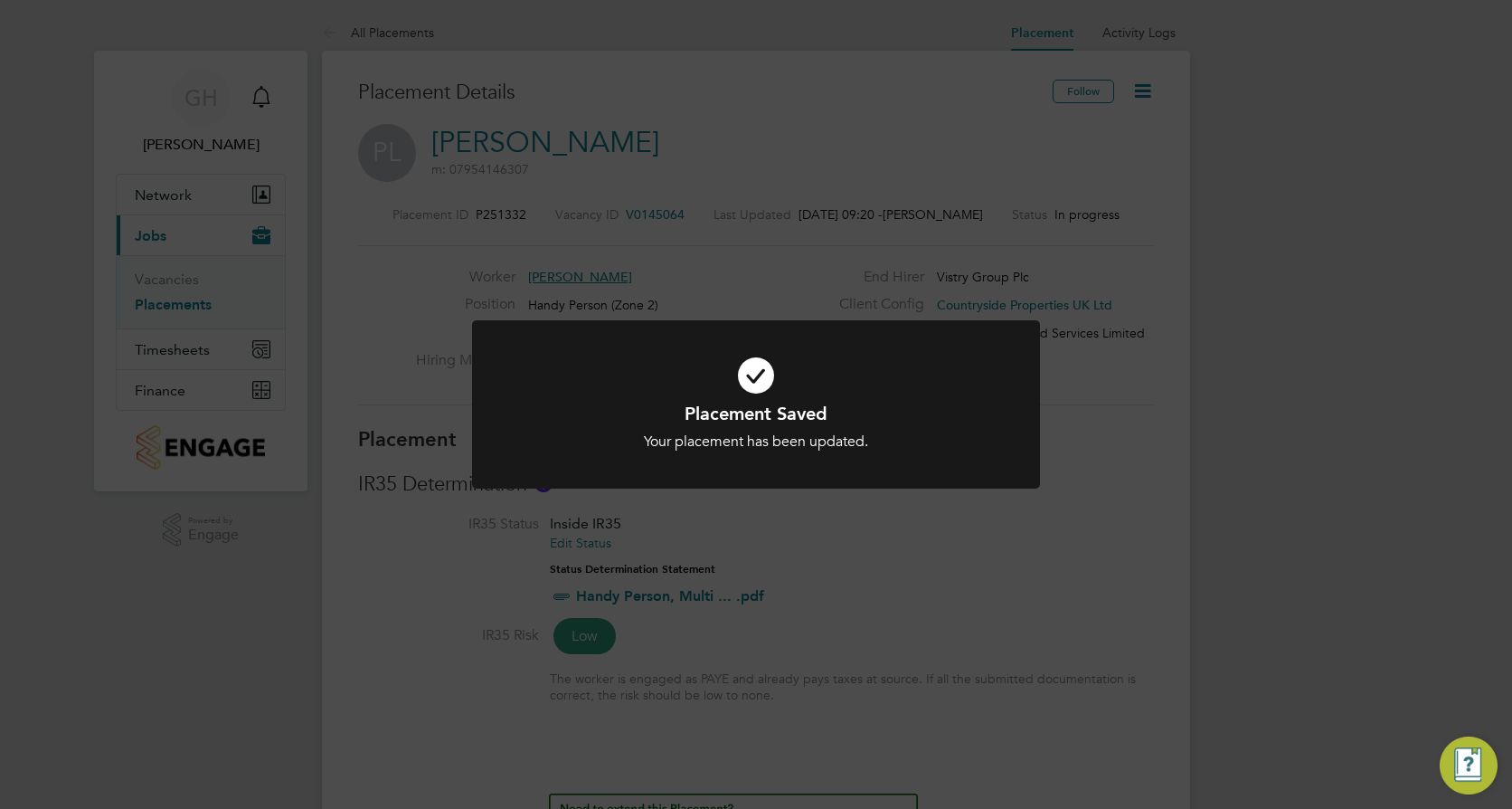
click at [1473, 367] on div "Placement Saved Your placement has been updated. Cancel Okay" at bounding box center [756, 404] width 1512 height 809
